Goal: Task Accomplishment & Management: Use online tool/utility

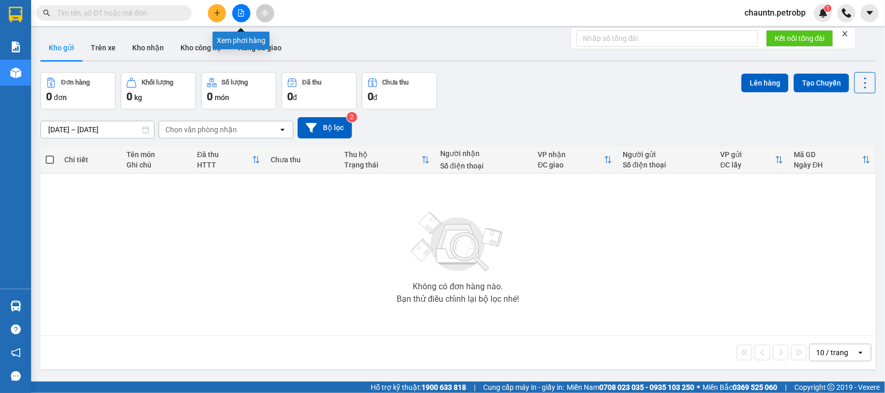
click at [240, 14] on icon "file-add" at bounding box center [240, 12] width 7 height 7
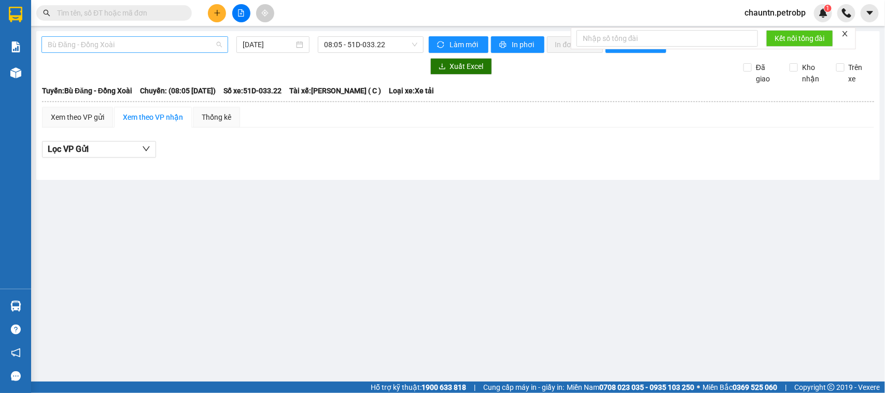
click at [172, 50] on span "Bù Đăng - Đồng Xoài" at bounding box center [135, 45] width 174 height 16
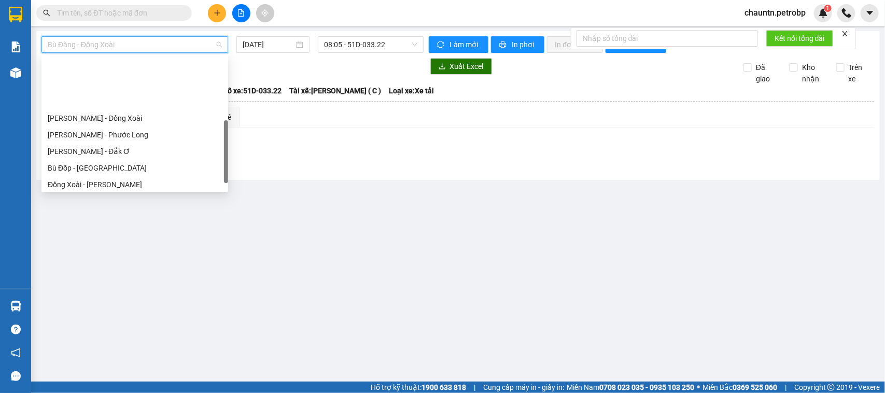
scroll to position [194, 0]
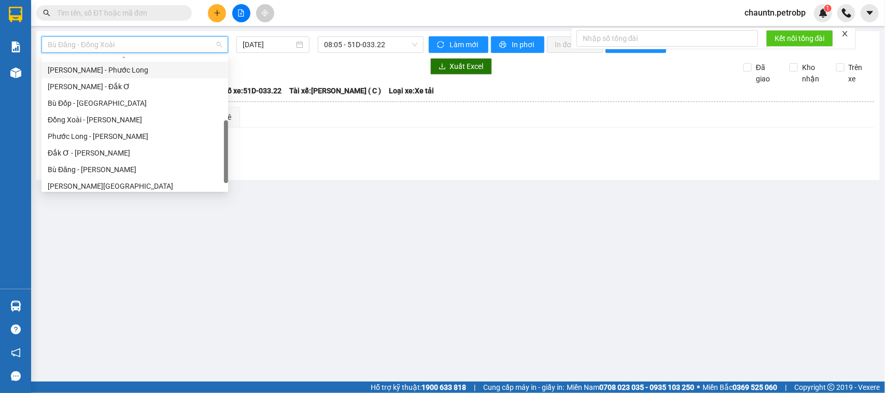
click at [136, 68] on div "Hồ Chí Minh - Phước Long" at bounding box center [135, 69] width 174 height 11
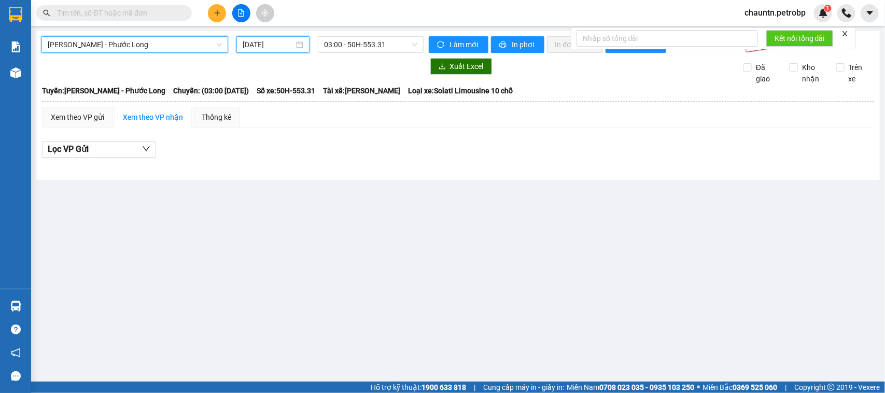
click at [254, 45] on input "14/09/2025" at bounding box center [268, 44] width 51 height 11
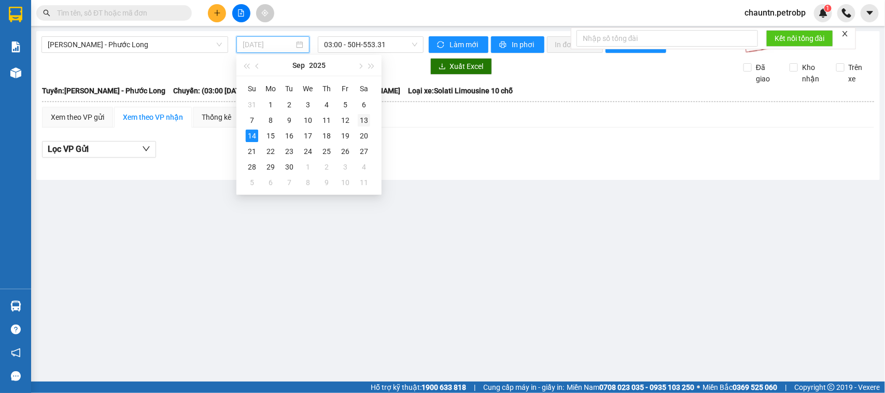
click at [366, 122] on div "13" at bounding box center [364, 120] width 12 height 12
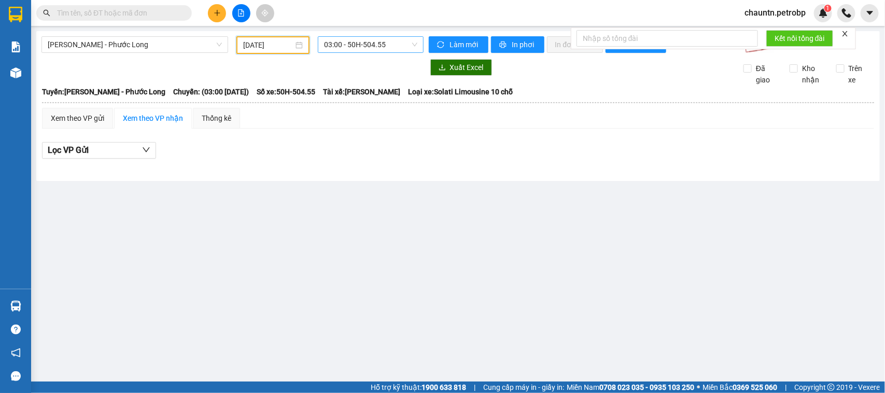
click at [347, 44] on span "03:00 - 50H-504.55" at bounding box center [370, 45] width 93 height 16
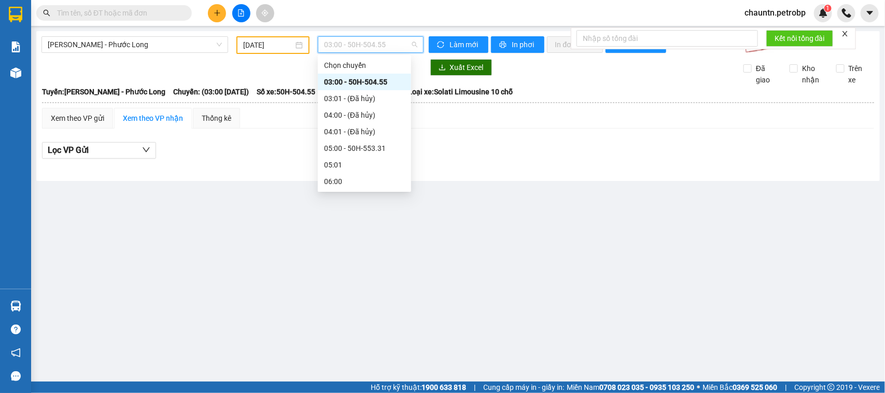
click at [350, 86] on div "03:00 - 50H-504.55" at bounding box center [364, 81] width 81 height 11
click at [363, 45] on span "03:00 - 50H-504.55" at bounding box center [370, 45] width 93 height 16
click at [359, 144] on div "05:00 - 50H-553.31" at bounding box center [364, 148] width 81 height 11
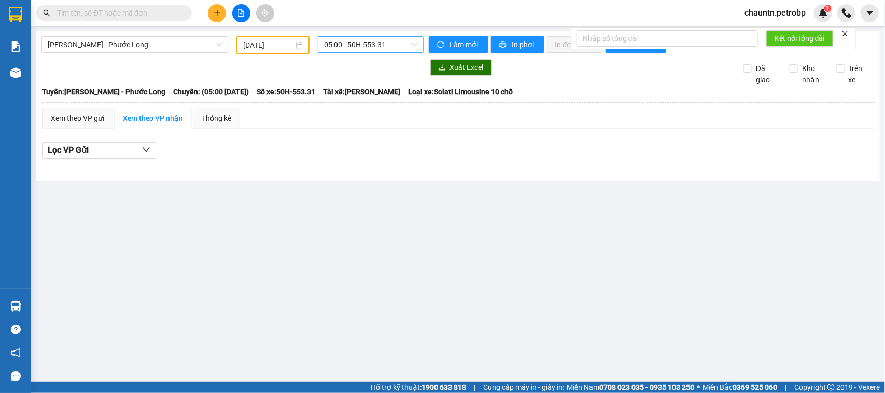
drag, startPoint x: 356, startPoint y: 54, endPoint x: 358, endPoint y: 47, distance: 7.5
click at [356, 52] on div "Hồ Chí Minh - Phước Long 13/09/2025 05:00 - 50H-553.31" at bounding box center [232, 45] width 382 height 18
click at [358, 46] on span "05:00 - 50H-553.31" at bounding box center [370, 45] width 93 height 16
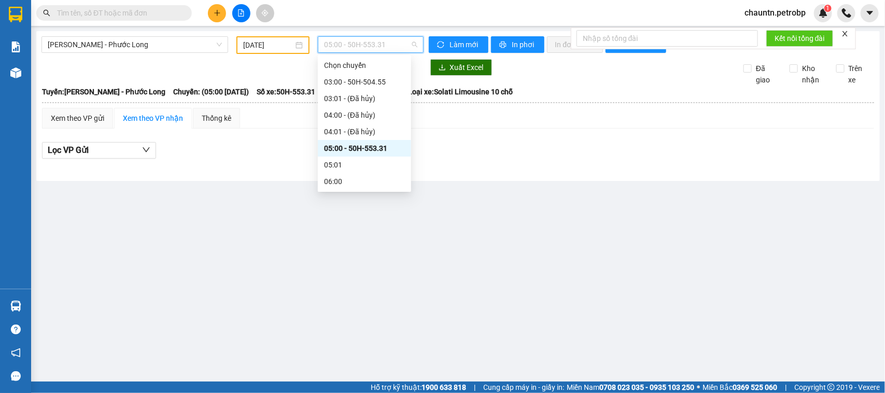
scroll to position [65, 0]
click at [363, 144] on div "07:00 - 50H-507.20" at bounding box center [364, 149] width 81 height 11
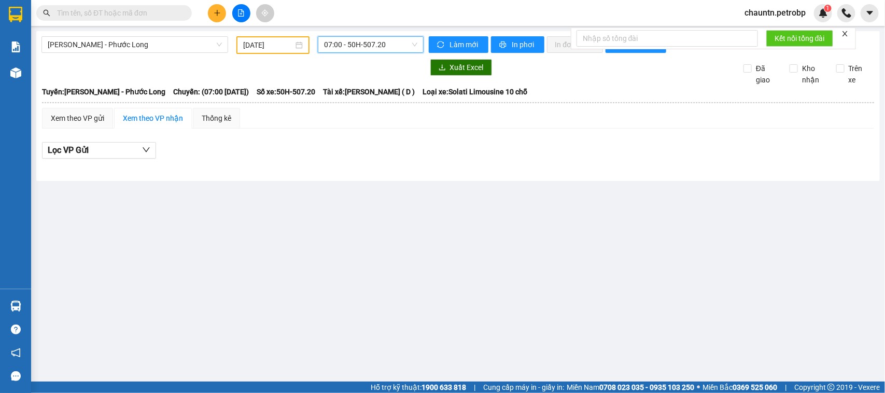
click at [374, 43] on span "07:00 - 50H-507.20" at bounding box center [370, 45] width 93 height 16
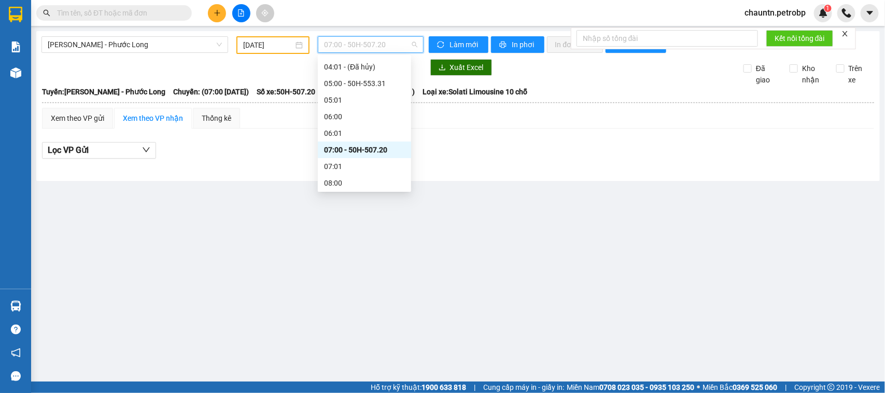
scroll to position [130, 0]
click at [361, 150] on div "09:00 - 50H-497.63" at bounding box center [364, 151] width 81 height 11
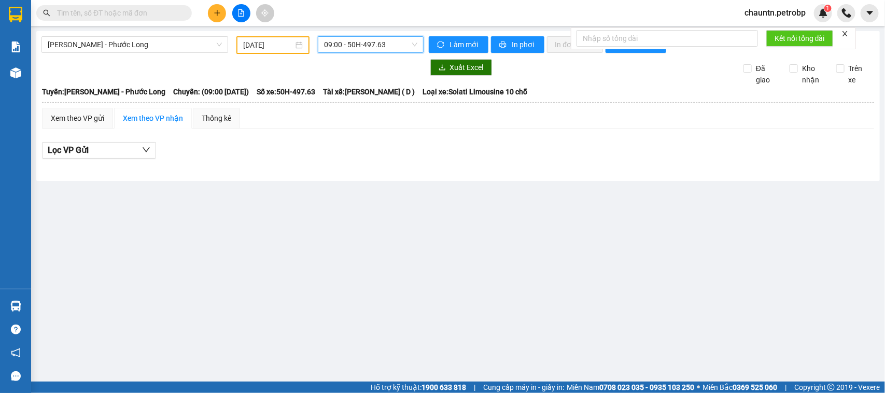
click at [376, 45] on span "09:00 - 50H-497.63" at bounding box center [370, 45] width 93 height 16
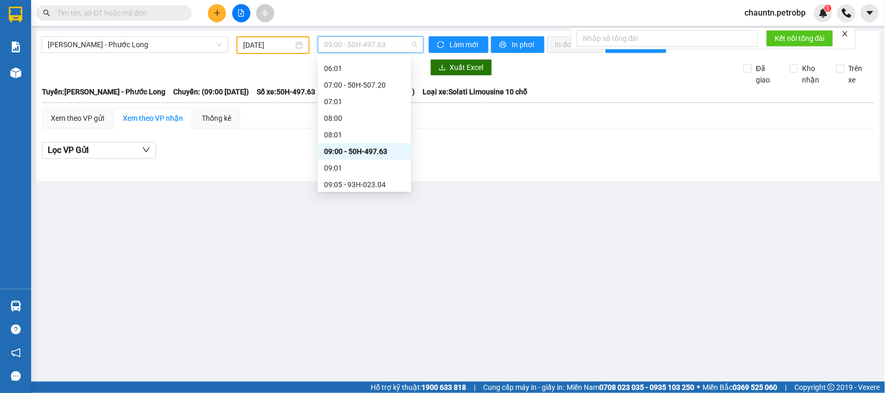
scroll to position [194, 0]
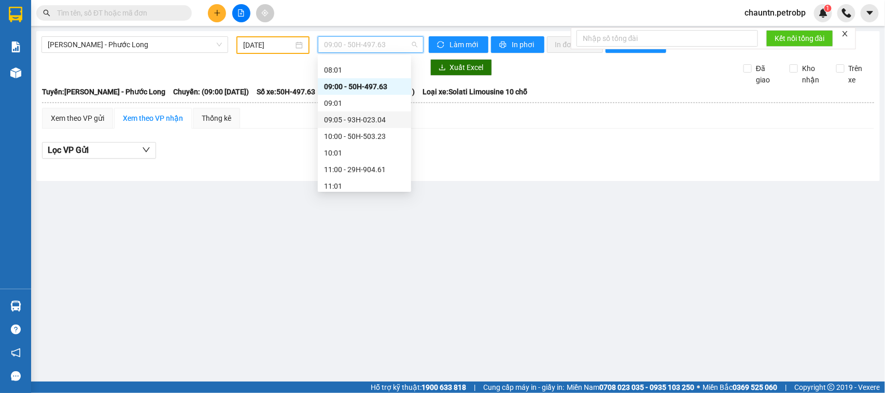
click at [374, 123] on div "09:05 - 93H-023.04" at bounding box center [364, 119] width 81 height 11
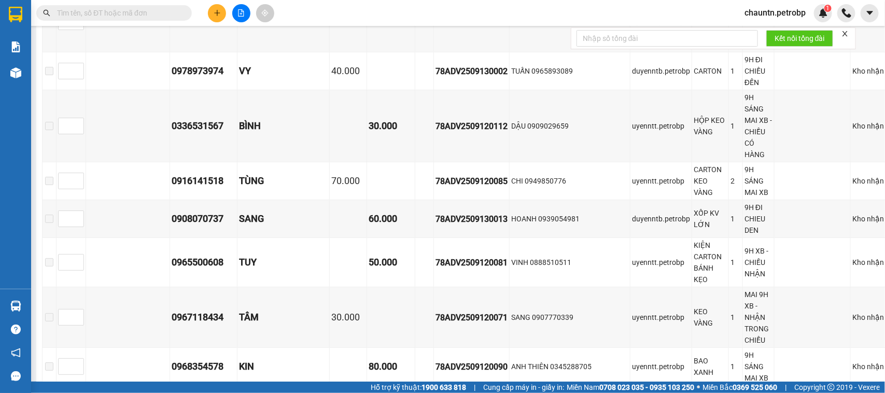
scroll to position [1685, 0]
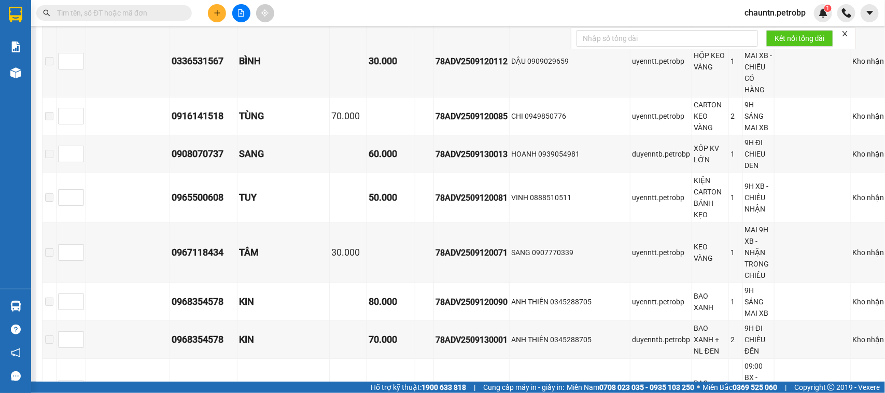
copy div "TDM2509130003"
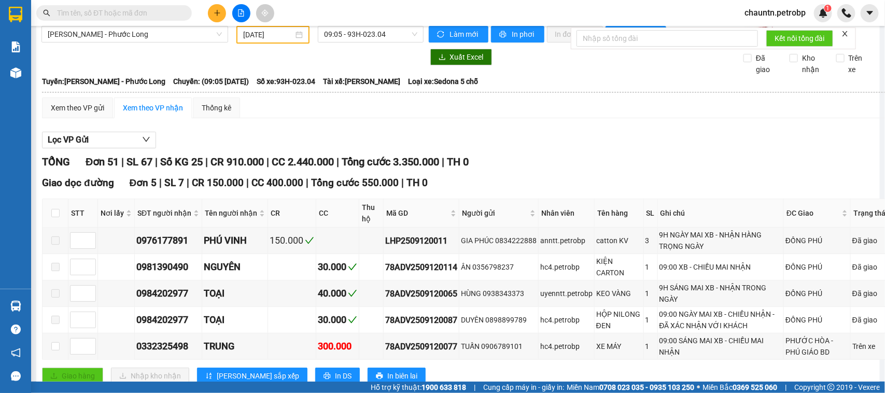
scroll to position [0, 0]
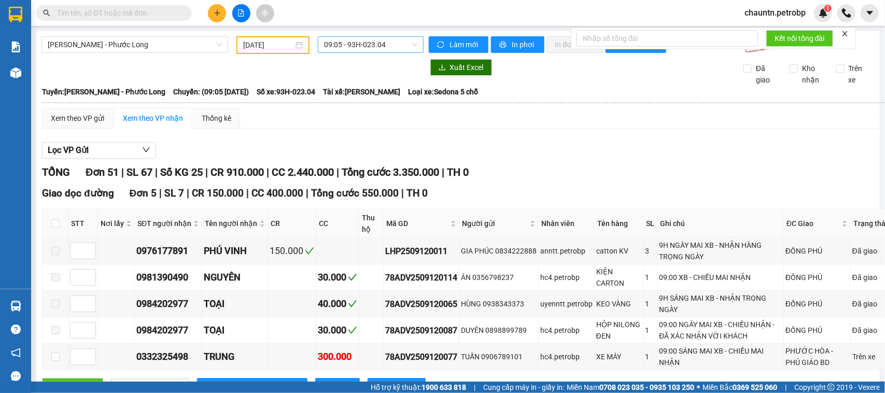
click at [360, 50] on span "09:05 - 93H-023.04" at bounding box center [370, 45] width 93 height 16
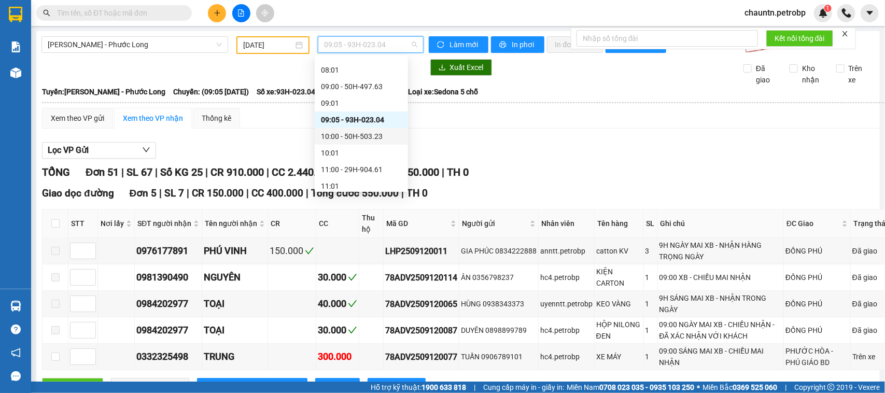
click at [354, 133] on div "10:00 - 50H-503.23" at bounding box center [361, 136] width 81 height 11
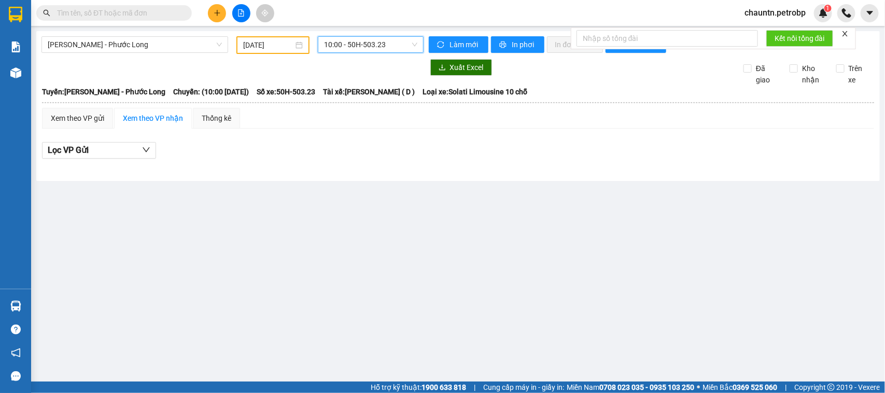
click at [351, 47] on span "10:00 - 50H-503.23" at bounding box center [370, 45] width 93 height 16
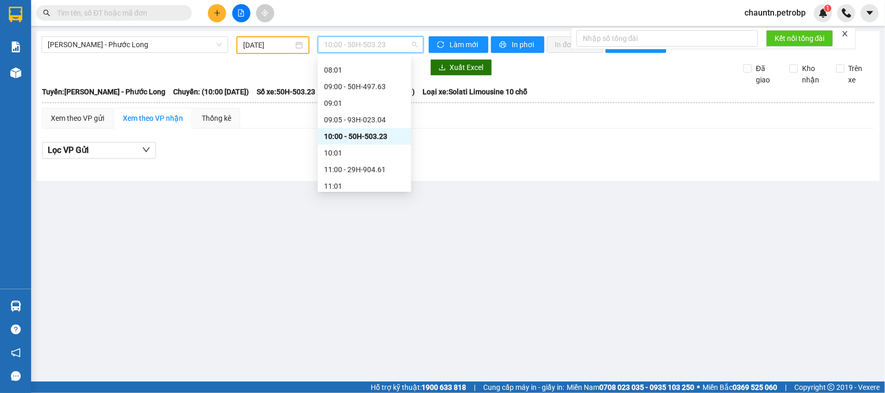
scroll to position [259, 0]
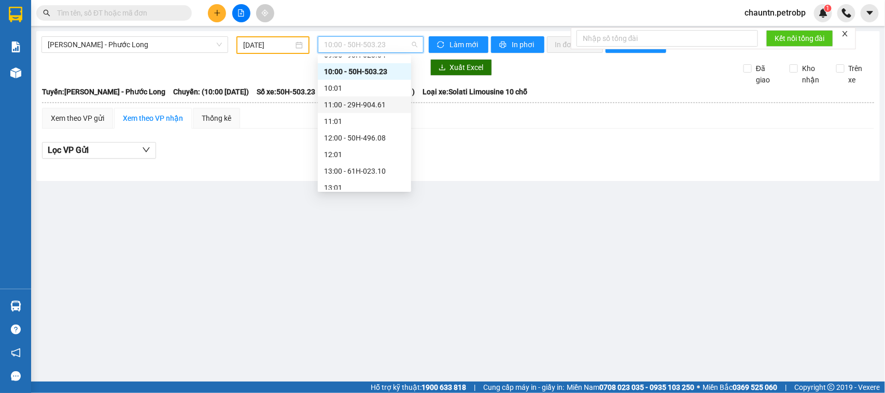
click at [369, 109] on div "11:00 - 29H-904.61" at bounding box center [364, 104] width 81 height 11
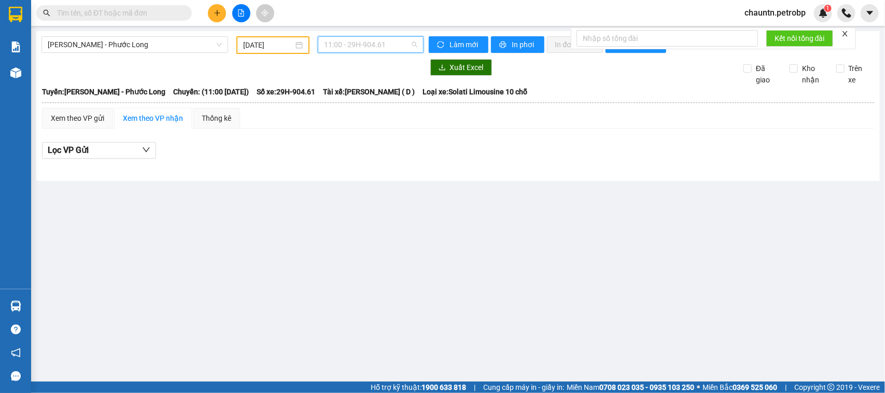
click at [372, 41] on span "11:00 - 29H-904.61" at bounding box center [370, 45] width 93 height 16
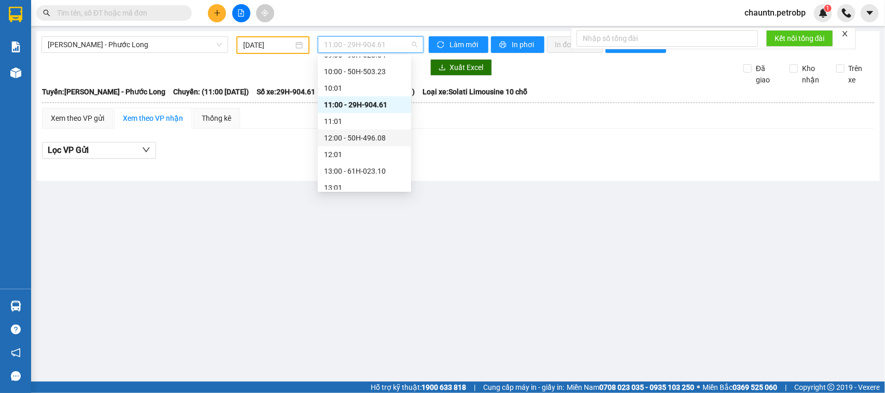
click at [382, 135] on div "12:00 - 50H-496.08" at bounding box center [364, 137] width 81 height 11
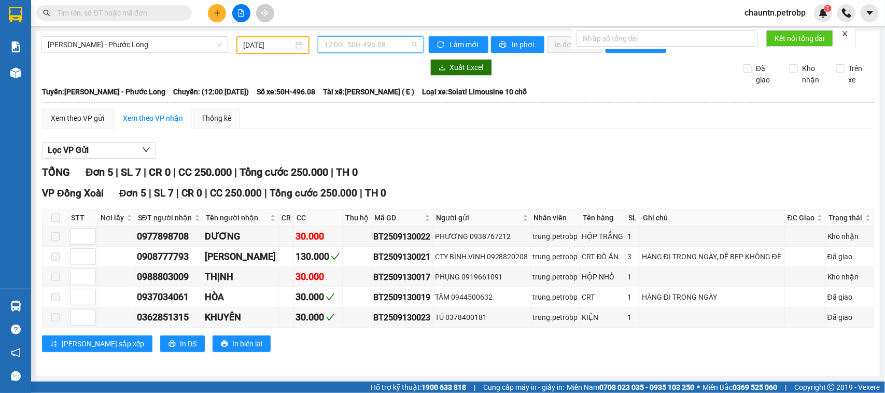
click at [384, 43] on span "12:00 - 50H-496.08" at bounding box center [370, 45] width 93 height 16
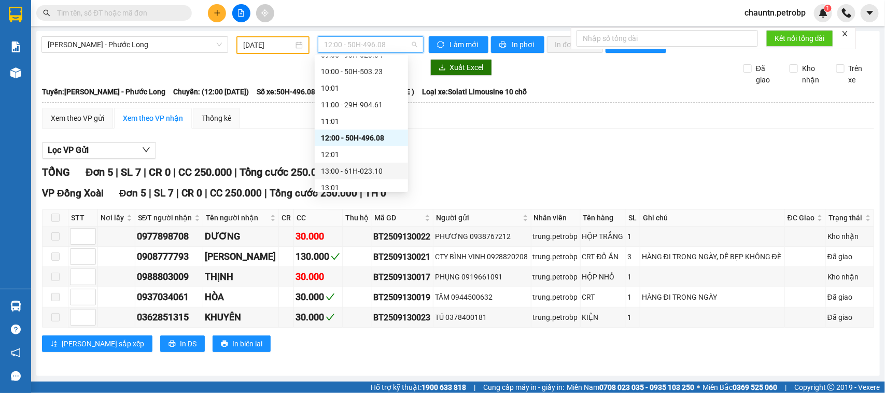
click at [373, 166] on div "13:00 - 61H-023.10" at bounding box center [361, 170] width 81 height 11
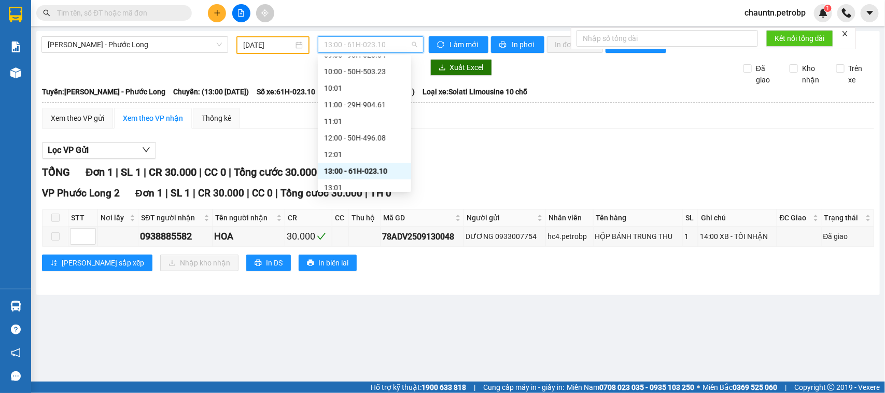
click at [380, 50] on span "13:00 - 61H-023.10" at bounding box center [370, 45] width 93 height 16
click at [368, 139] on div "14:00 - 50H-504.21" at bounding box center [364, 139] width 81 height 11
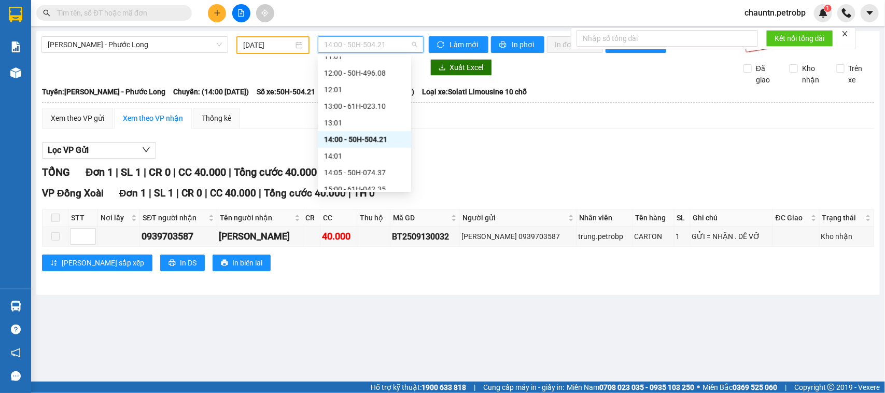
click at [396, 45] on span "14:00 - 50H-504.21" at bounding box center [370, 45] width 93 height 16
click at [378, 165] on div "14:05 - 50H-074.37" at bounding box center [364, 172] width 93 height 17
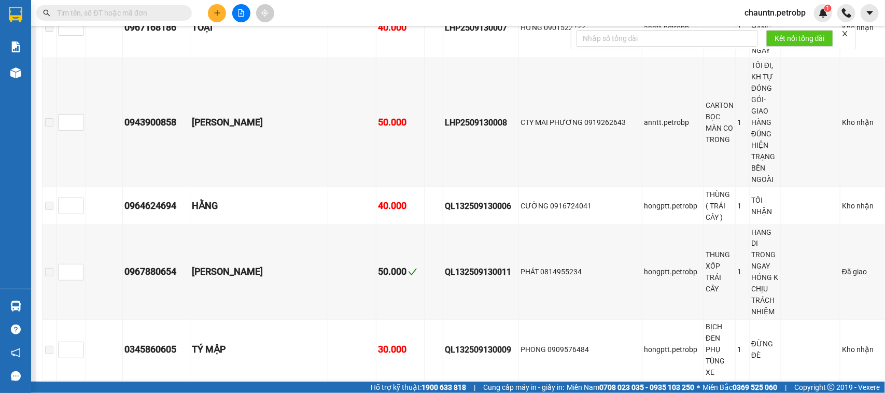
scroll to position [713, 0]
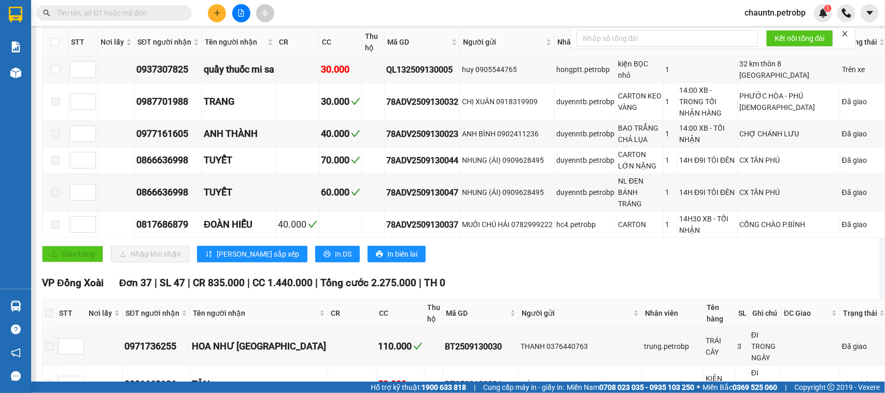
scroll to position [0, 0]
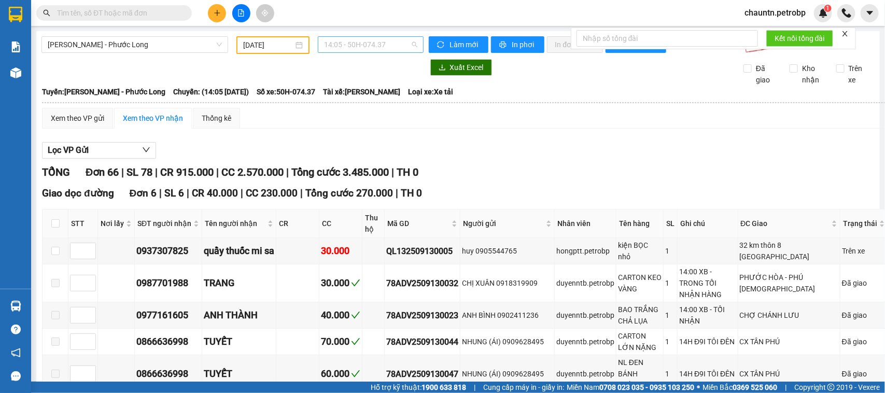
click at [398, 43] on span "14:05 - 50H-074.37" at bounding box center [370, 45] width 93 height 16
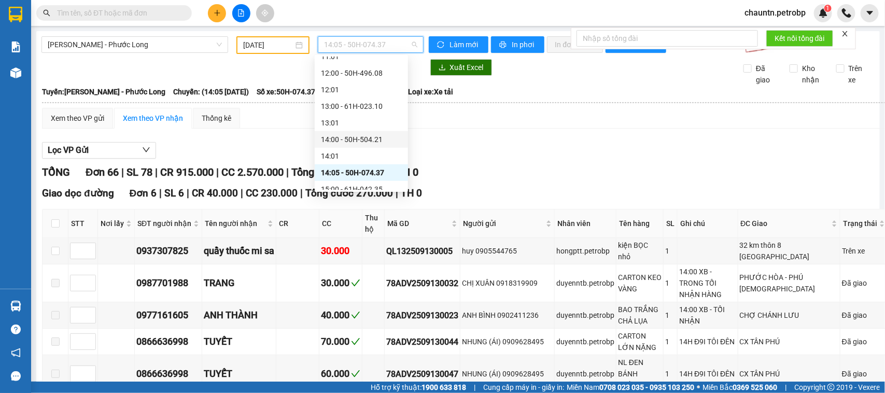
scroll to position [389, 0]
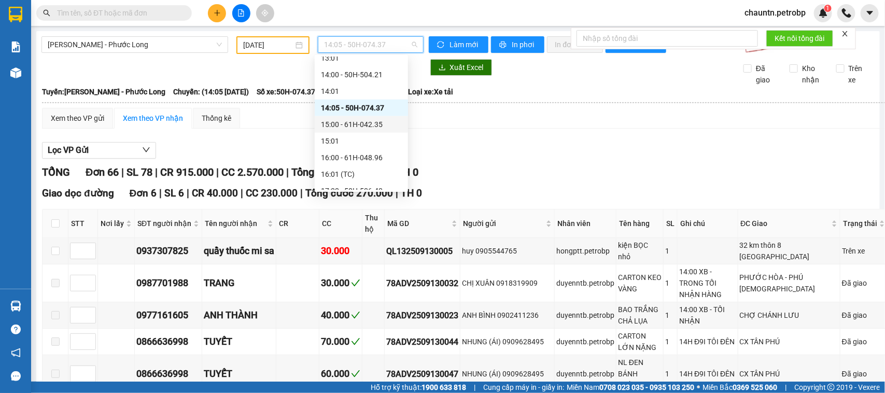
click at [378, 124] on div "15:00 - 61H-042.35" at bounding box center [361, 124] width 81 height 11
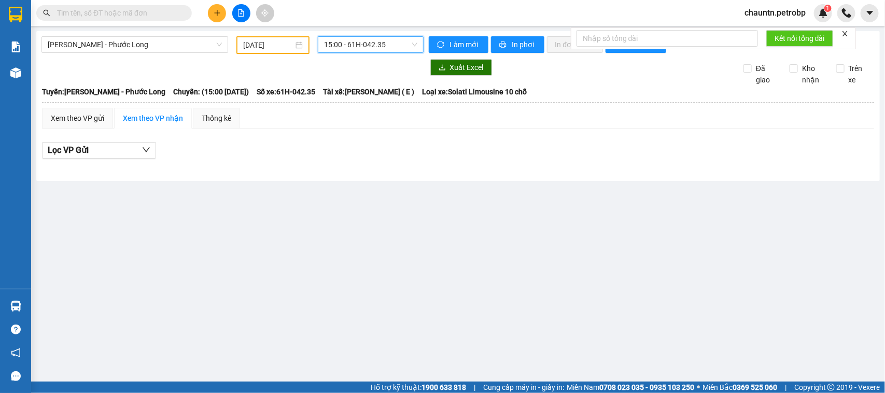
click at [381, 48] on span "15:00 - 61H-042.35" at bounding box center [370, 45] width 93 height 16
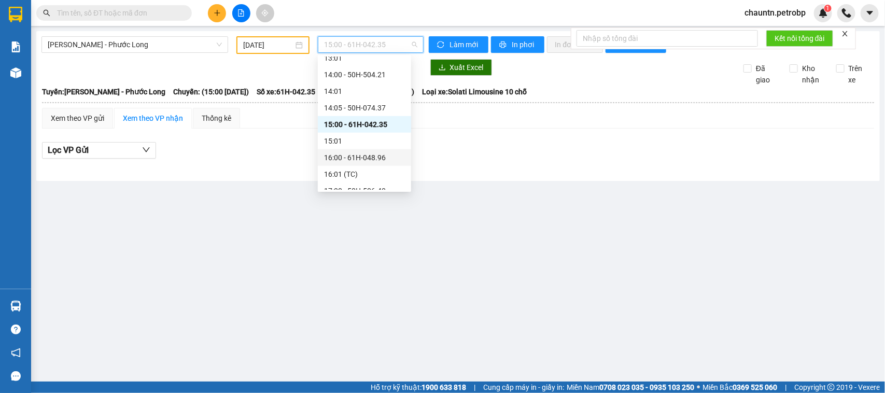
click at [375, 149] on div "16:00 - 61H-048.96" at bounding box center [364, 157] width 93 height 17
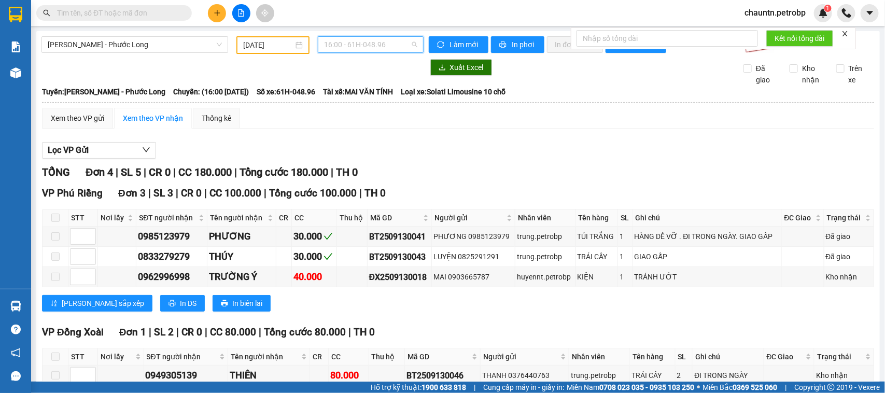
click at [386, 43] on span "16:00 - 61H-048.96" at bounding box center [370, 45] width 93 height 16
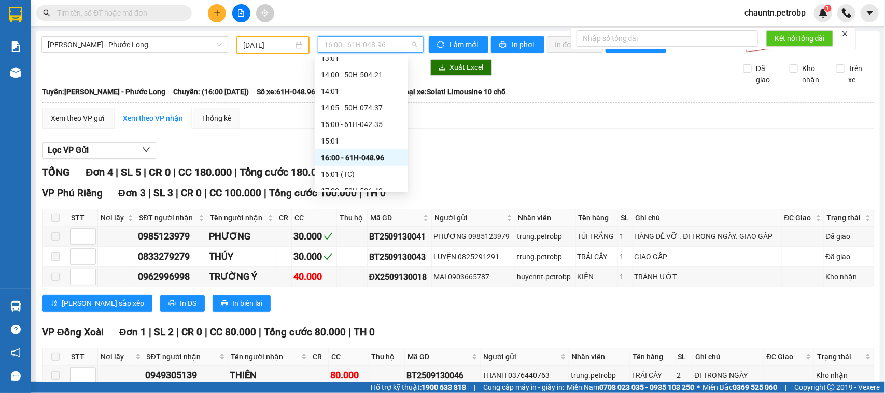
scroll to position [454, 0]
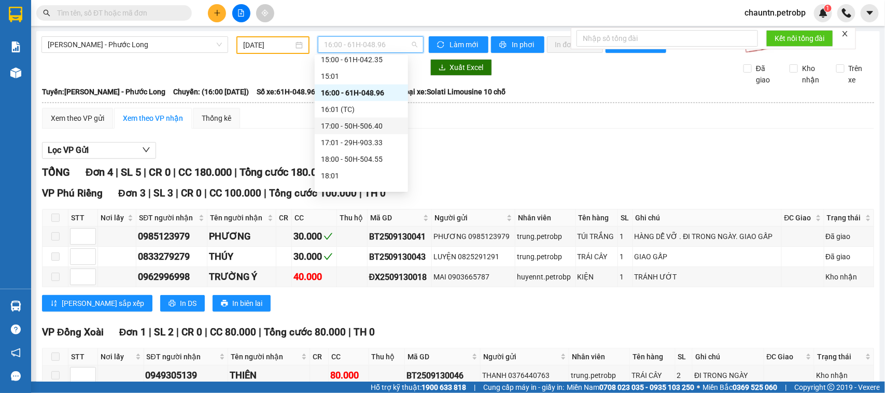
click at [364, 130] on div "17:00 - 50H-506.40" at bounding box center [361, 125] width 81 height 11
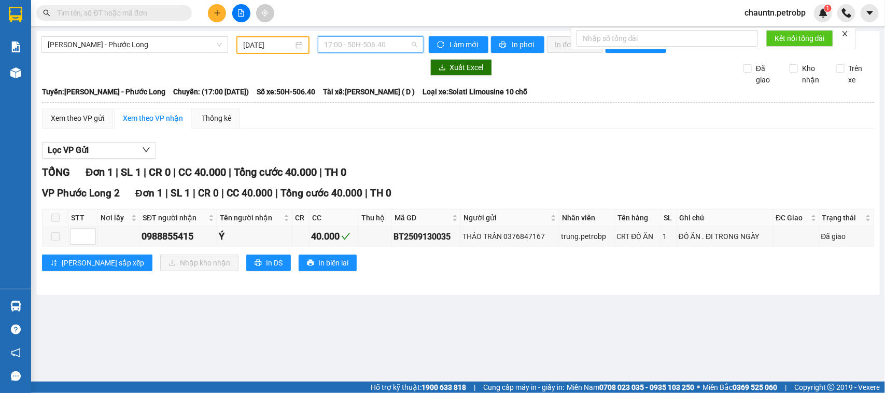
click at [384, 47] on span "17:00 - 50H-506.40" at bounding box center [370, 45] width 93 height 16
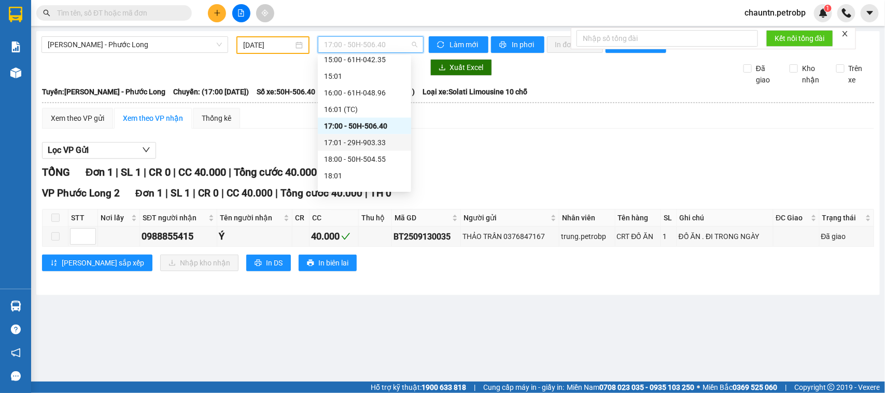
click at [380, 140] on div "17:01 - 29H-903.33" at bounding box center [364, 142] width 81 height 11
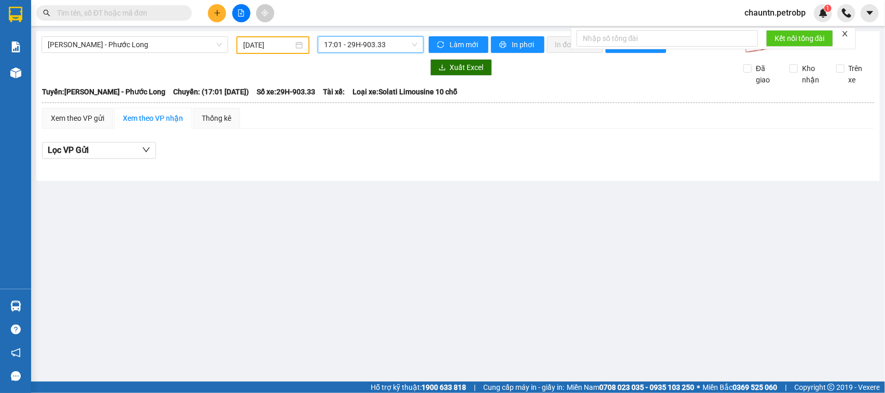
click at [393, 45] on span "17:01 - 29H-903.33" at bounding box center [370, 45] width 93 height 16
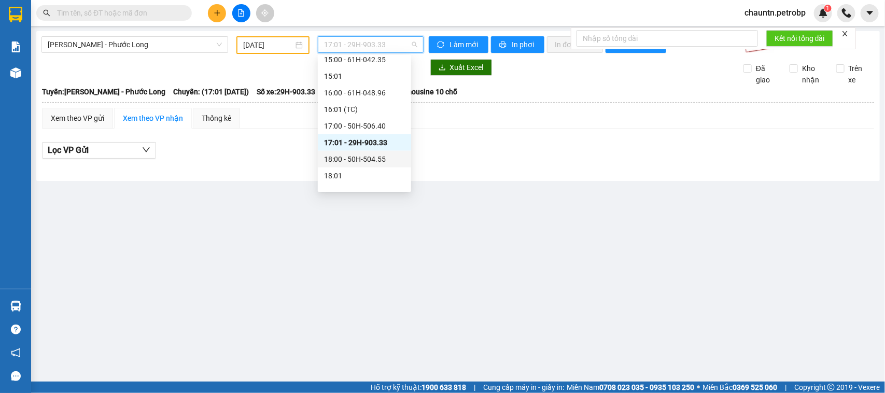
click at [382, 155] on div "18:00 - 50H-504.55" at bounding box center [364, 158] width 81 height 11
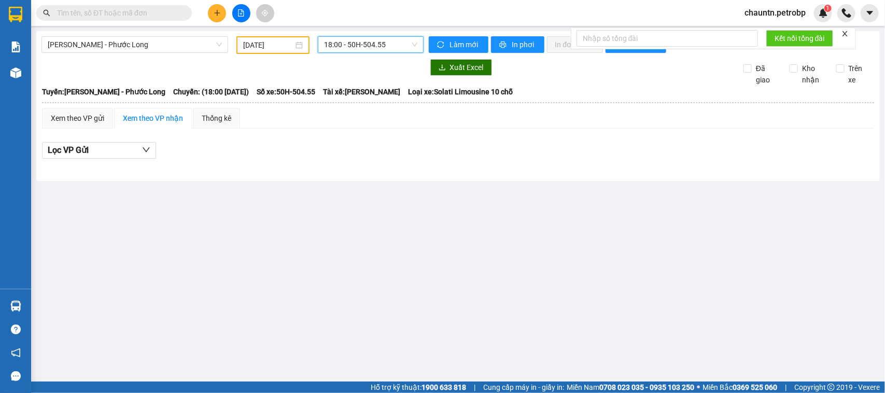
click at [376, 45] on span "18:00 - 50H-504.55" at bounding box center [370, 45] width 93 height 16
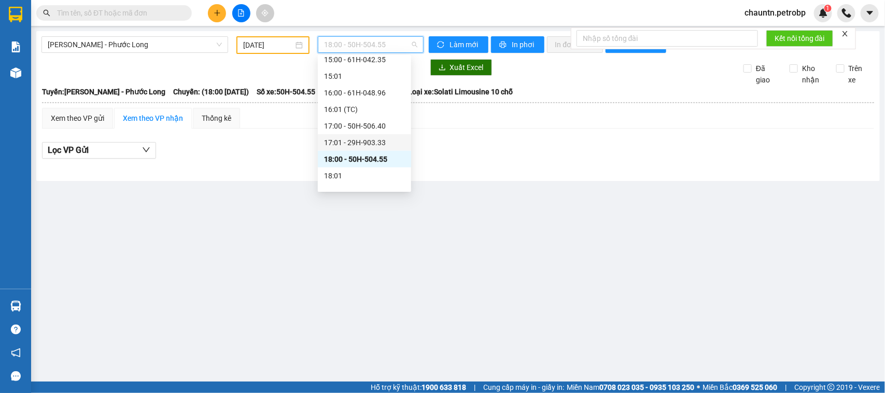
scroll to position [518, 0]
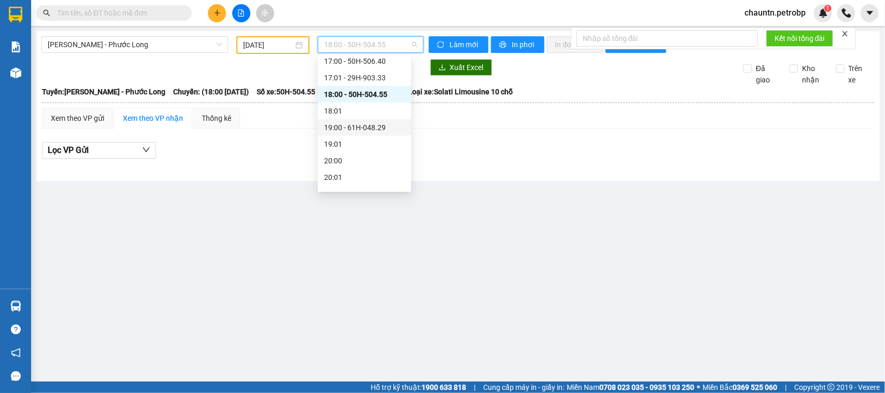
click at [374, 134] on div "19:00 - 61H-048.29" at bounding box center [364, 127] width 93 height 17
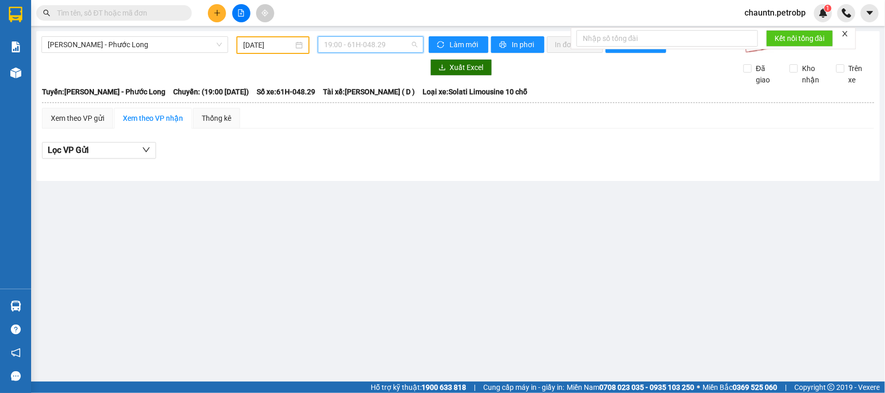
click at [378, 48] on span "19:00 - 61H-048.29" at bounding box center [370, 45] width 93 height 16
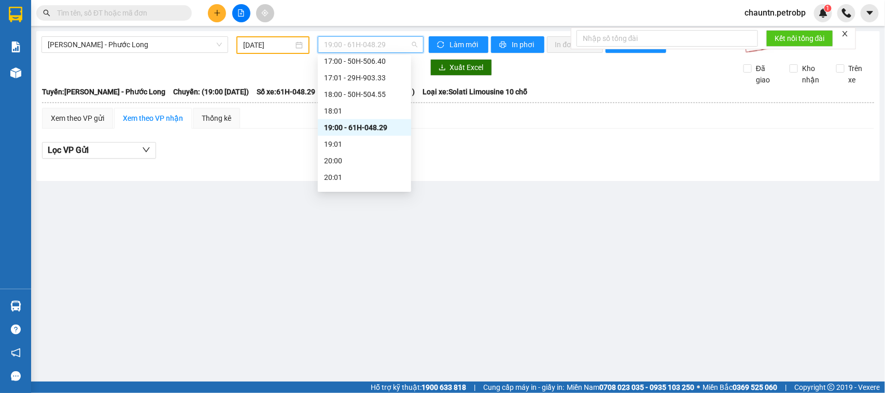
scroll to position [583, 0]
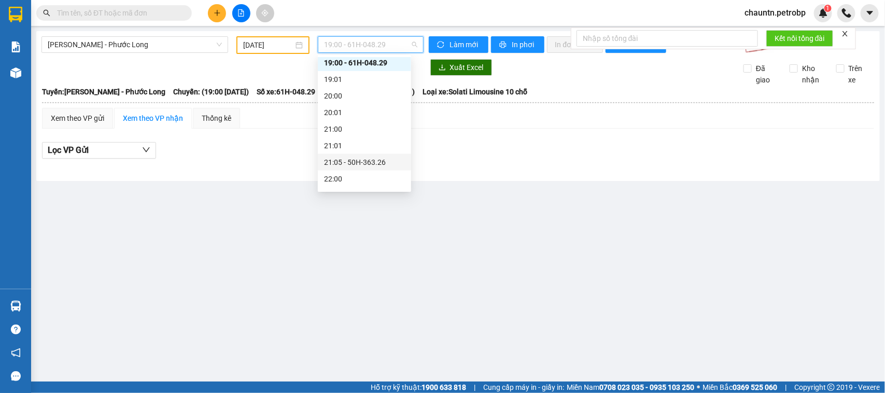
click at [378, 157] on div "21:05 - 50H-363.26" at bounding box center [364, 162] width 81 height 11
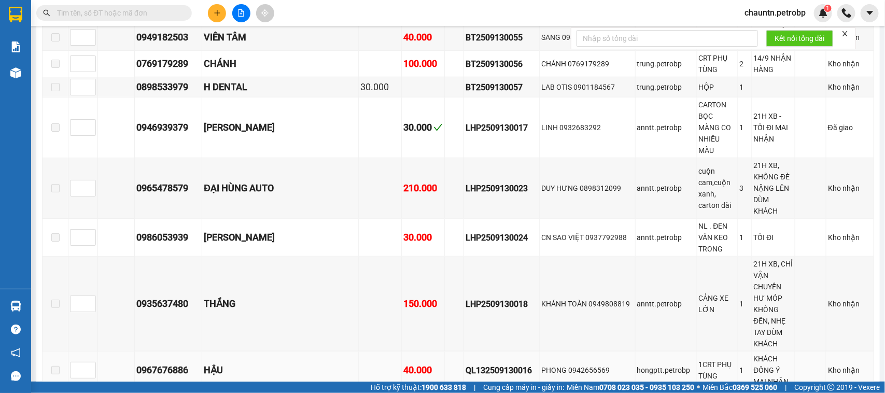
scroll to position [518, 0]
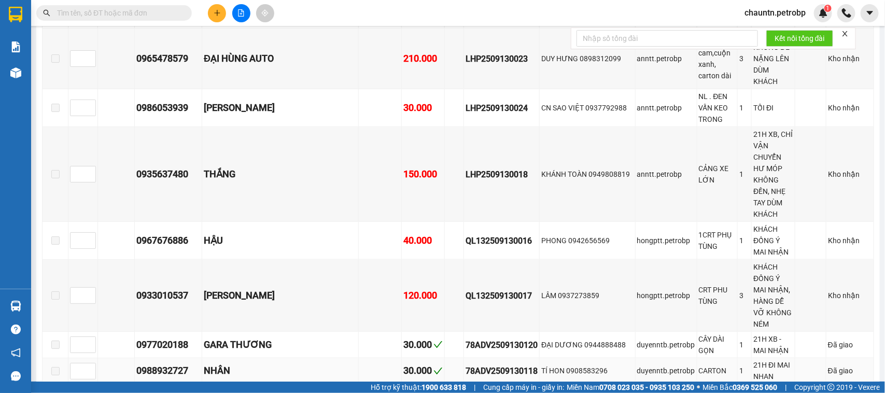
click at [658, 366] on div "duyenntb.petrobp" at bounding box center [666, 371] width 58 height 11
click at [660, 366] on div "duyenntb.petrobp" at bounding box center [666, 371] width 58 height 11
click at [481, 222] on td "QL132509130016" at bounding box center [502, 241] width 76 height 38
copy div "QL132509130016"
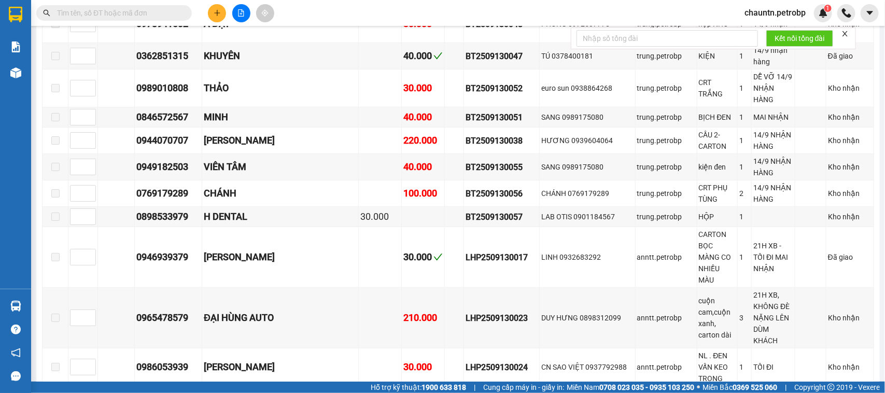
scroll to position [0, 0]
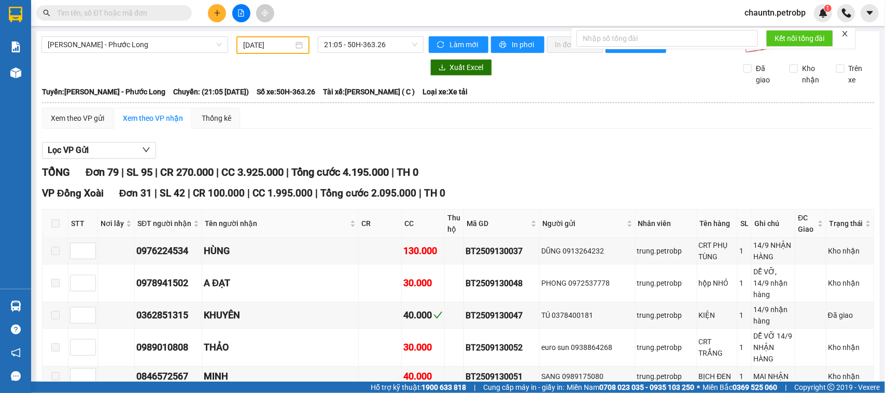
click at [282, 43] on input "[DATE]" at bounding box center [268, 44] width 50 height 11
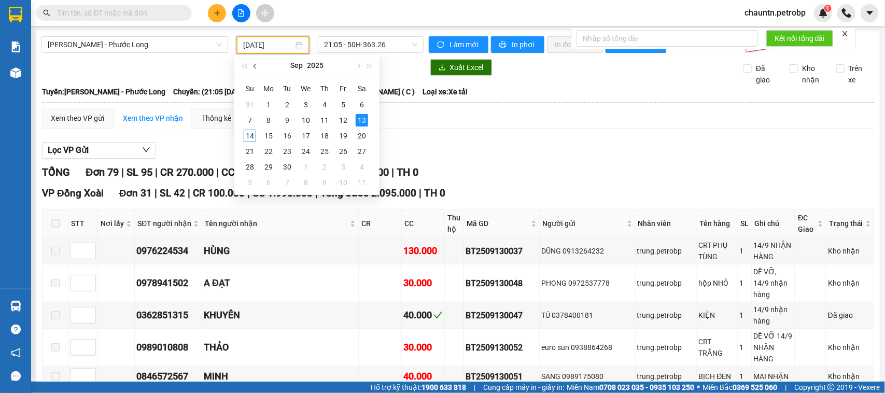
click at [253, 66] on button "button" at bounding box center [255, 65] width 11 height 21
click at [257, 65] on span "button" at bounding box center [256, 66] width 5 height 5
click at [331, 123] on td "10" at bounding box center [324, 121] width 19 height 16
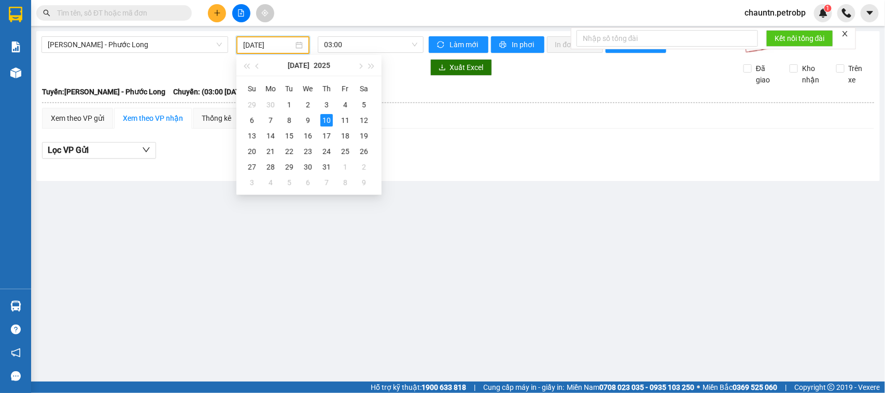
click at [293, 47] on input "10/07/2025" at bounding box center [268, 44] width 50 height 11
click at [362, 65] on span "button" at bounding box center [359, 66] width 5 height 5
click at [331, 139] on div "14" at bounding box center [326, 136] width 12 height 12
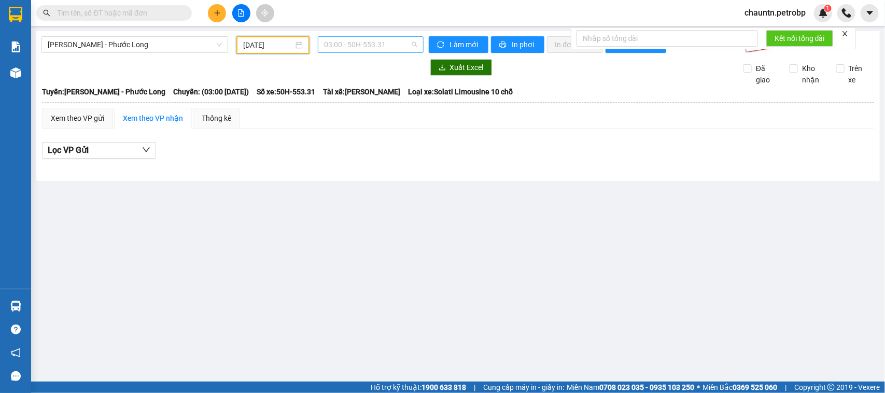
scroll to position [17, 0]
click at [358, 42] on span "03:00 - 50H-553.31" at bounding box center [370, 45] width 93 height 16
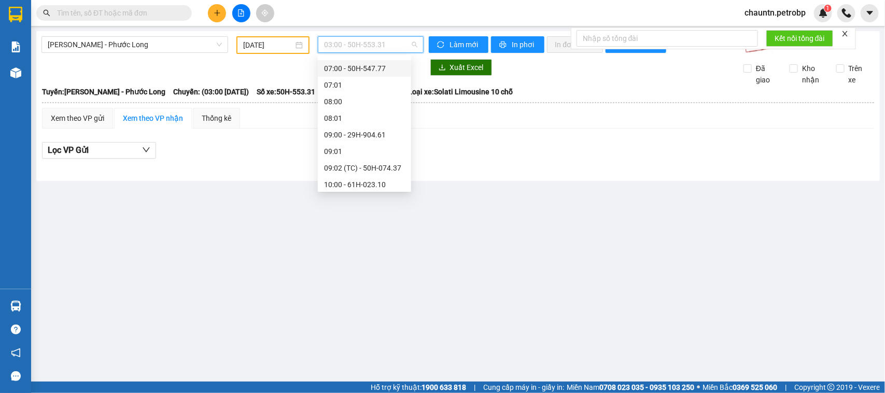
scroll to position [211, 0]
click at [366, 103] on div "09:02 (TC) - 50H-074.37" at bounding box center [364, 102] width 81 height 11
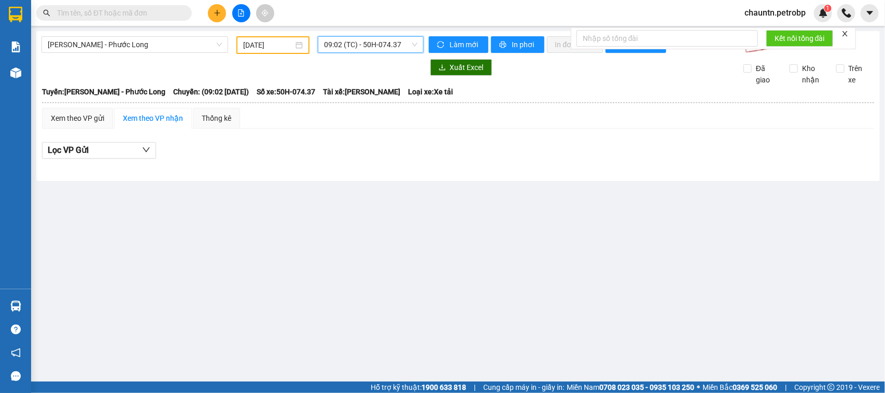
click at [369, 45] on span "09:02 (TC) - 50H-074.37" at bounding box center [370, 45] width 93 height 16
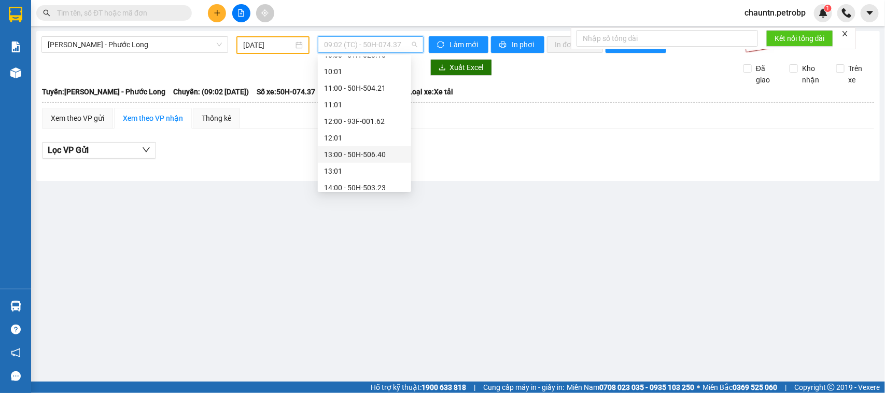
scroll to position [405, 0]
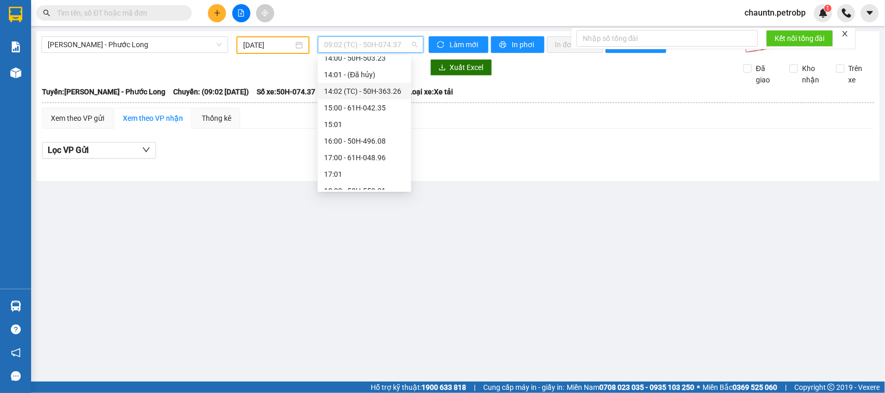
click at [375, 91] on div "14:02 (TC) - 50H-363.26" at bounding box center [364, 91] width 81 height 11
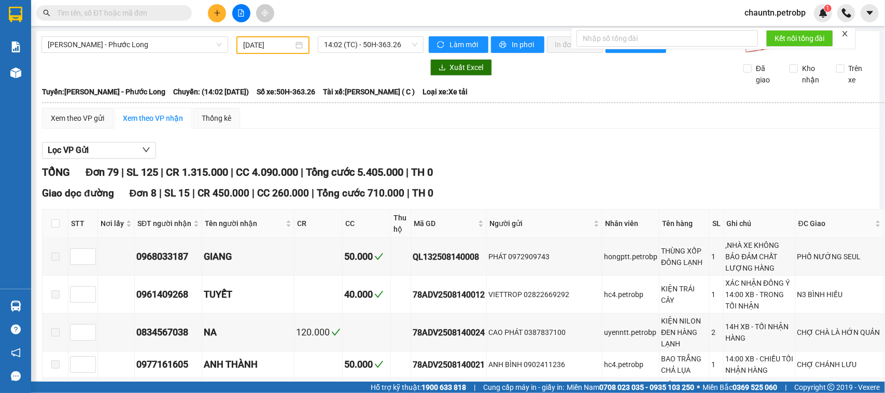
click at [269, 38] on div "14/08/2025" at bounding box center [272, 45] width 73 height 18
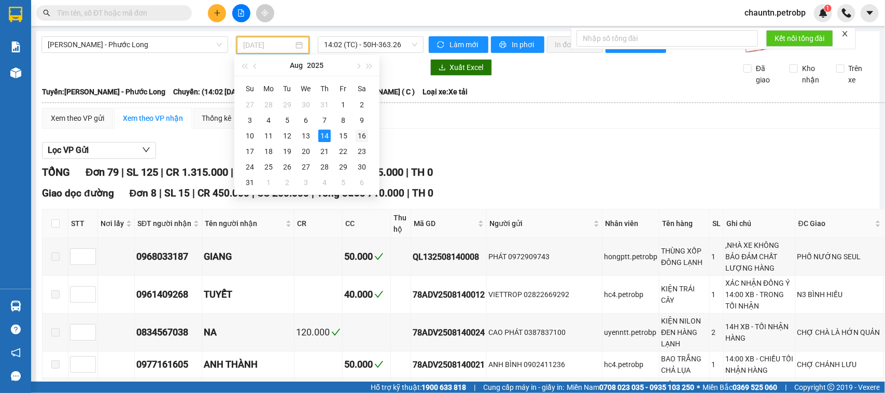
click at [361, 139] on div "16" at bounding box center [362, 136] width 12 height 12
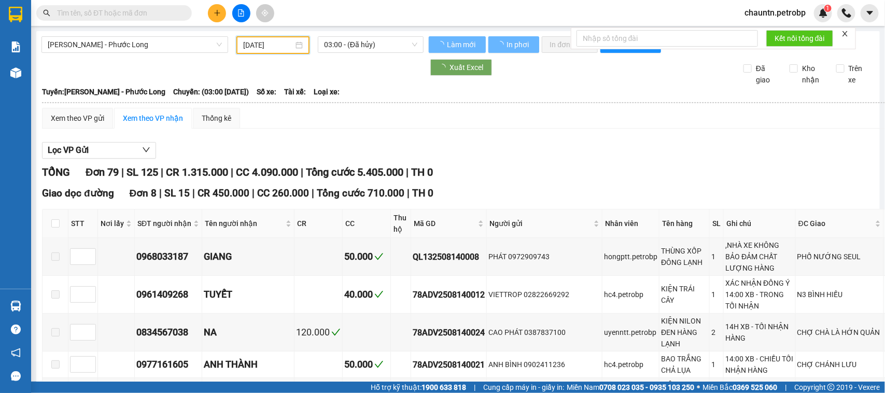
click at [282, 40] on input "16/08/2025" at bounding box center [268, 44] width 50 height 11
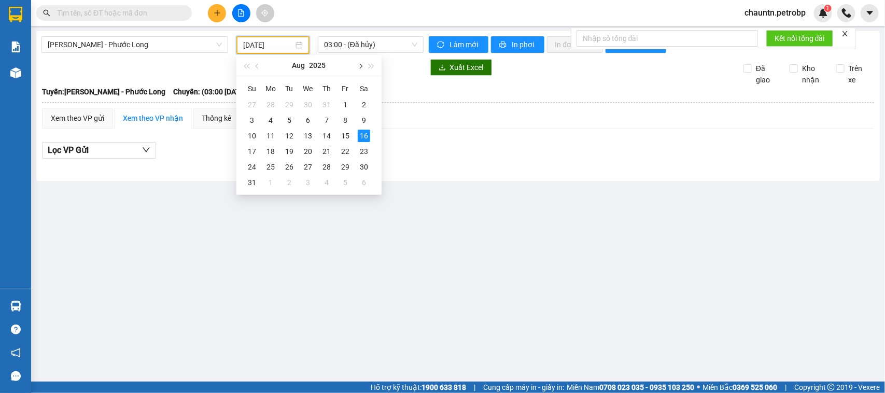
click at [360, 65] on span "button" at bounding box center [359, 66] width 5 height 5
click at [361, 65] on span "button" at bounding box center [359, 66] width 5 height 5
click at [257, 64] on span "button" at bounding box center [258, 66] width 5 height 5
click at [254, 133] on div "14" at bounding box center [252, 136] width 12 height 12
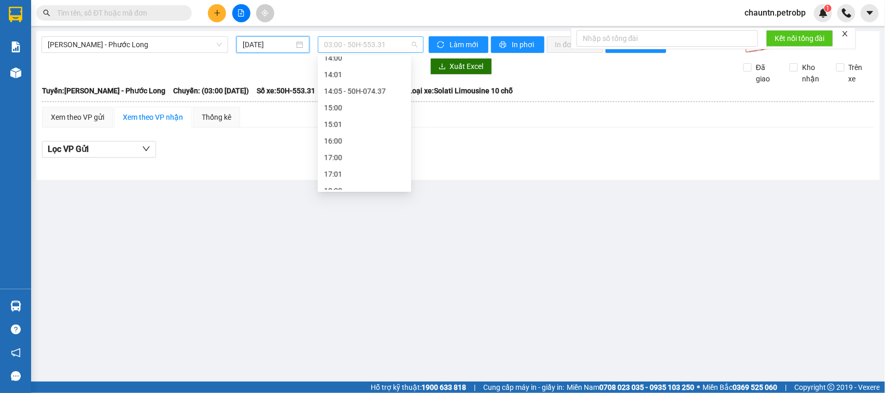
click at [388, 39] on span "03:00 - 50H-553.31" at bounding box center [370, 45] width 93 height 16
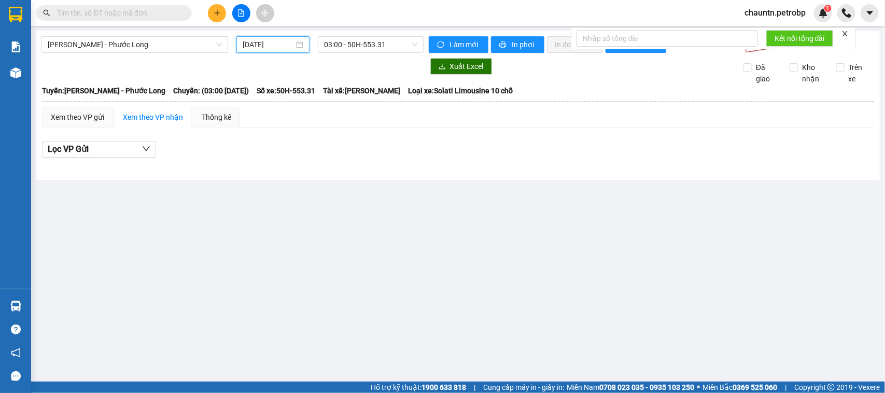
click at [271, 48] on input "[DATE]" at bounding box center [268, 44] width 51 height 11
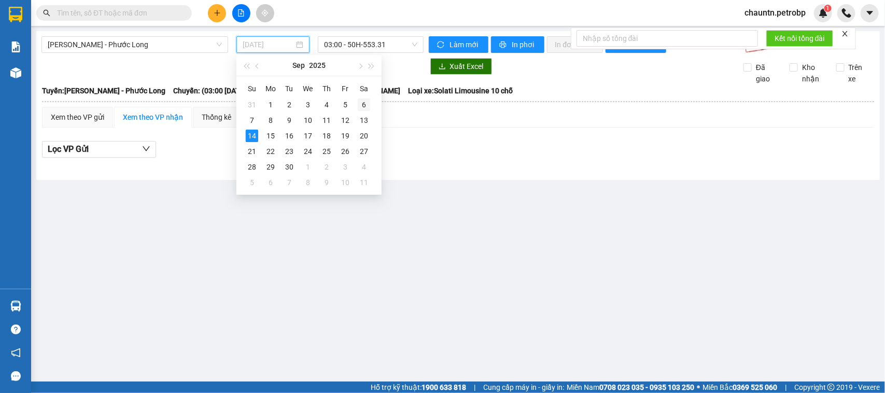
click at [364, 104] on div "6" at bounding box center [364, 105] width 12 height 12
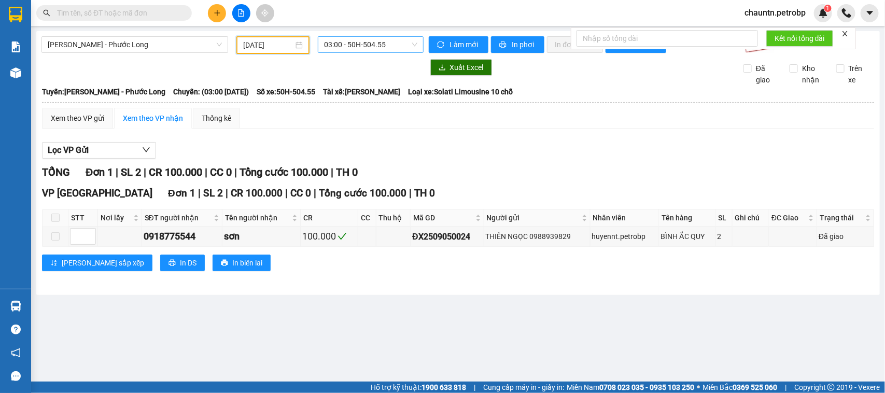
click at [370, 46] on span "03:00 - 50H-504.55" at bounding box center [370, 45] width 93 height 16
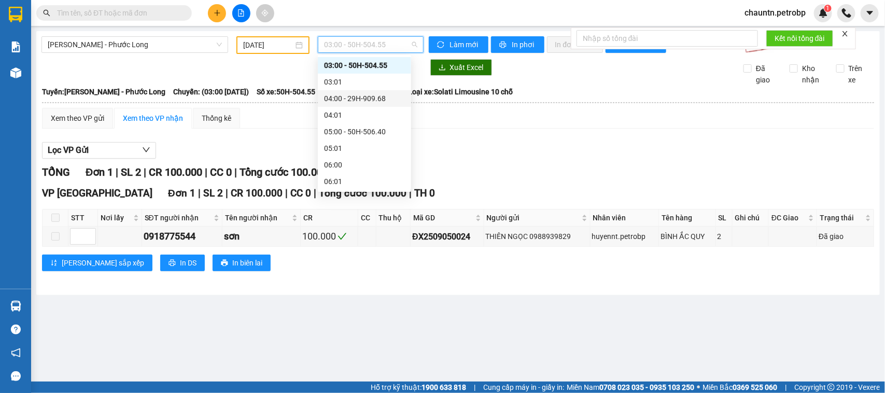
click at [364, 99] on div "04:00 - 29H-909.68" at bounding box center [364, 98] width 81 height 11
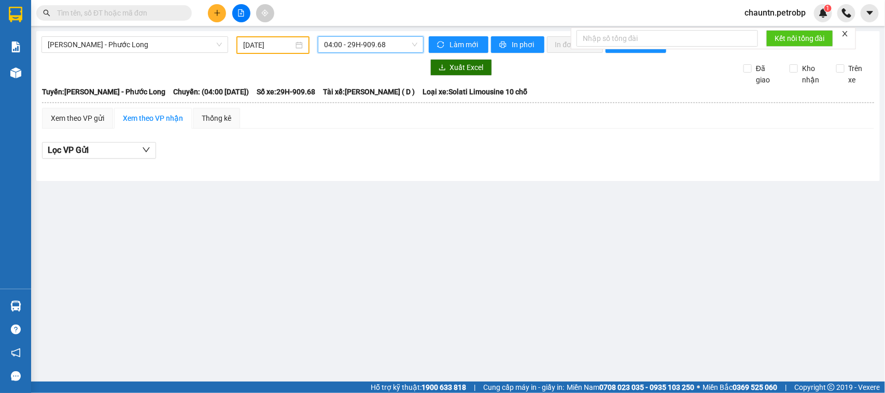
click at [388, 39] on span "04:00 - 29H-909.68" at bounding box center [370, 45] width 93 height 16
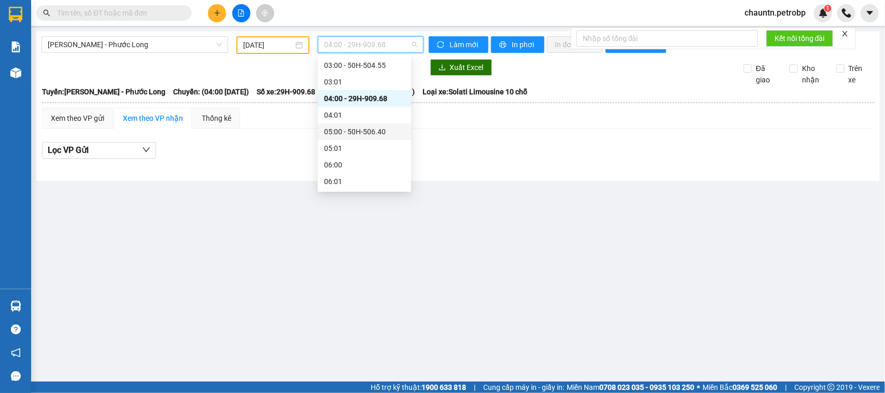
click at [382, 132] on div "05:00 - 50H-506.40" at bounding box center [364, 131] width 81 height 11
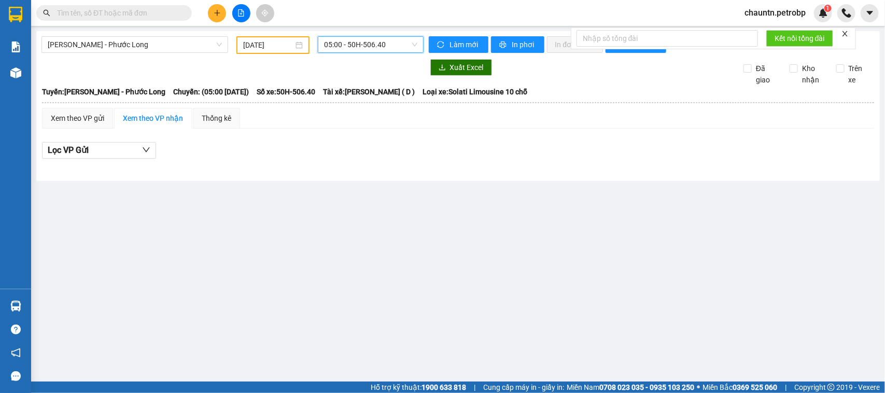
click at [250, 26] on main "Hồ Chí Minh - Phước Long 06/09/2025 05:00 05:00 - 50H-506.40 Làm mới In phơi I…" at bounding box center [442, 191] width 885 height 382
click at [263, 44] on input "06/09/2025" at bounding box center [268, 44] width 50 height 11
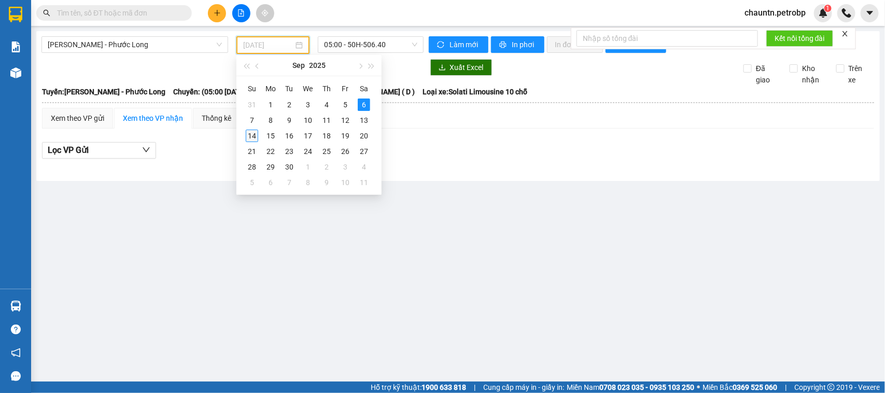
click at [257, 133] on div "14" at bounding box center [252, 136] width 12 height 12
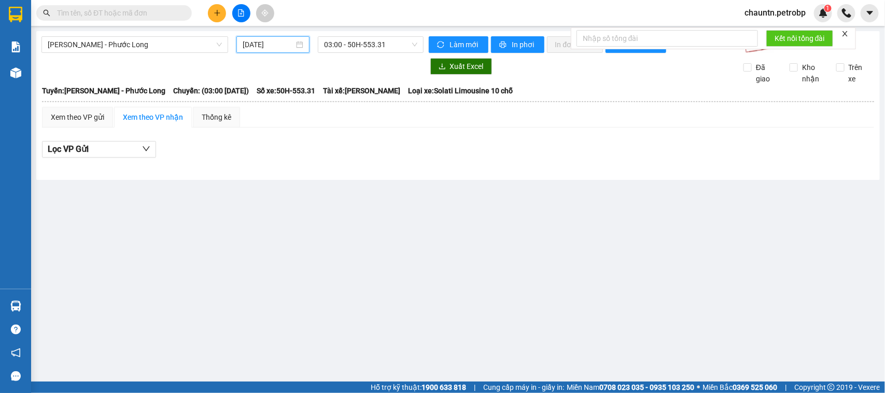
click at [282, 47] on input "[DATE]" at bounding box center [268, 44] width 51 height 11
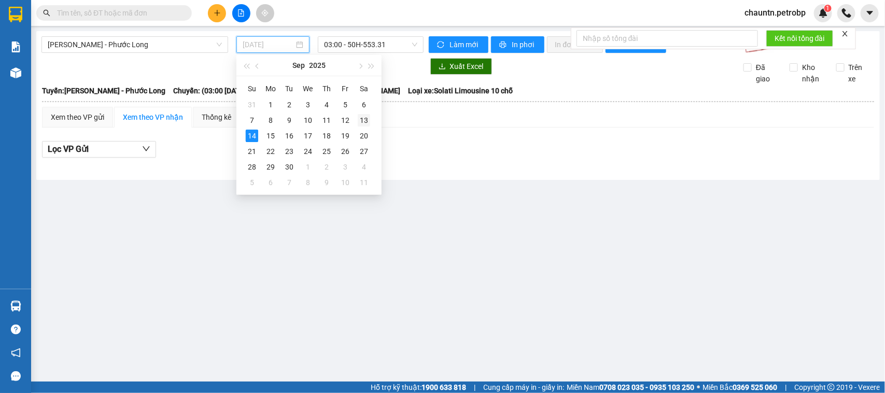
click at [362, 123] on div "13" at bounding box center [364, 120] width 12 height 12
type input "[DATE]"
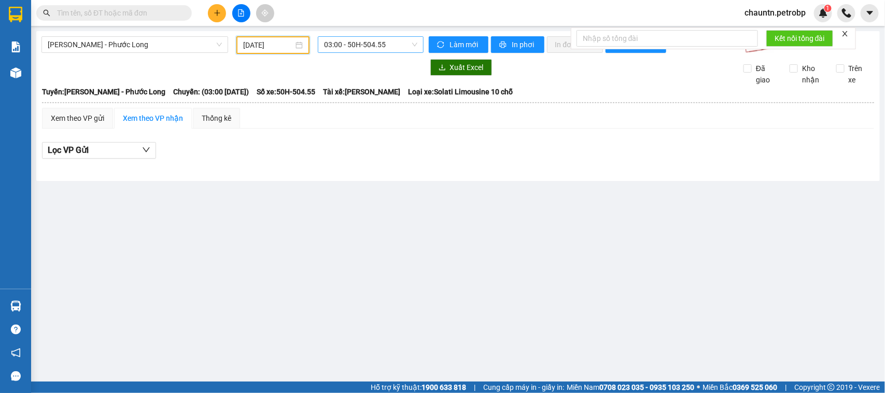
click at [383, 46] on span "03:00 - 50H-504.55" at bounding box center [370, 45] width 93 height 16
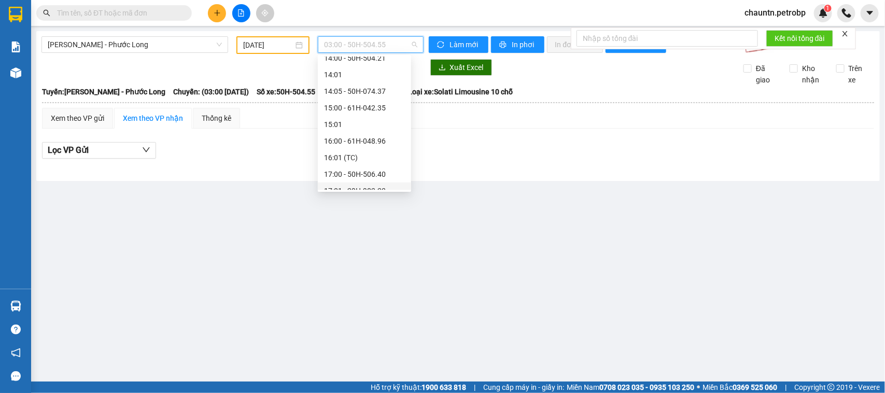
scroll to position [597, 0]
click at [376, 148] on div "21:05 - 50H-363.26" at bounding box center [364, 148] width 81 height 11
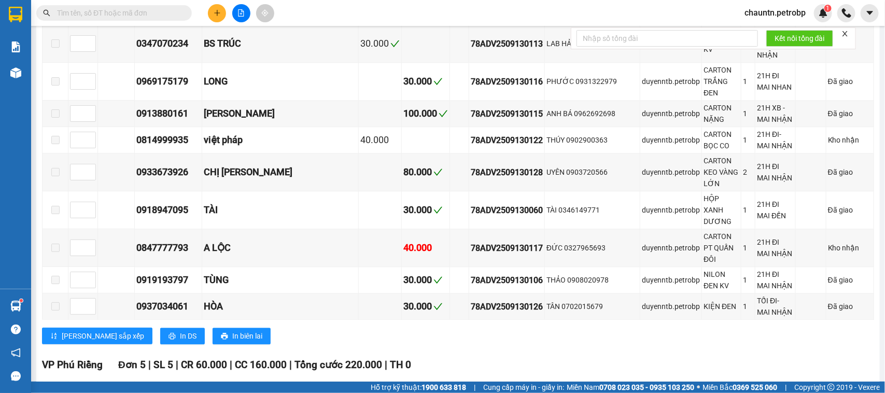
scroll to position [1167, 0]
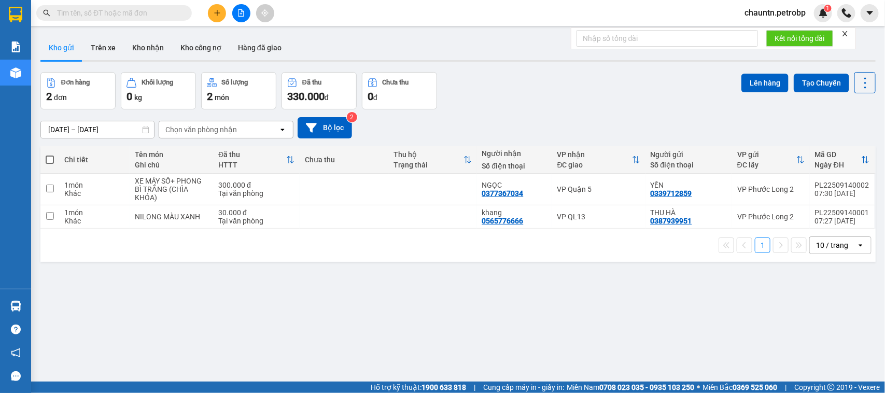
click at [96, 11] on input "text" at bounding box center [118, 12] width 122 height 11
drag, startPoint x: 96, startPoint y: 11, endPoint x: 65, endPoint y: 7, distance: 30.9
click at [65, 7] on input "text" at bounding box center [118, 12] width 122 height 11
paste input "TDM2509130003"
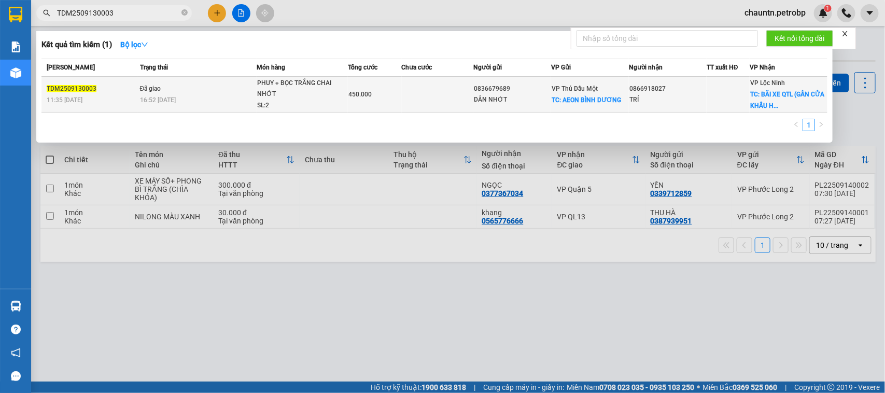
type input "TDM2509130003"
click at [398, 92] on div "450.000" at bounding box center [374, 94] width 53 height 11
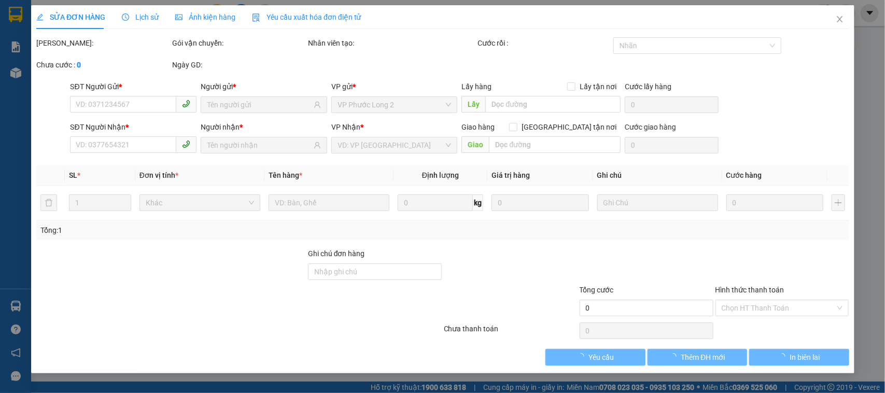
type input "0836679689"
type input "DÂN NHỚT"
checkbox input "true"
type input "AEON BÌNH DƯƠNG"
type input "20.000"
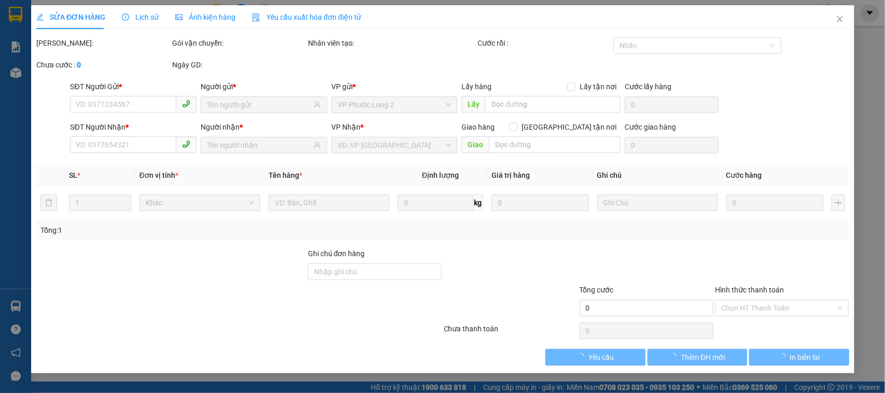
type input "0866918027"
type input "TRÍ"
checkbox input "true"
type input "BÃI XE QTL (GẦN CỬA KHẨU [GEOGRAPHIC_DATA])"
type input "200.000"
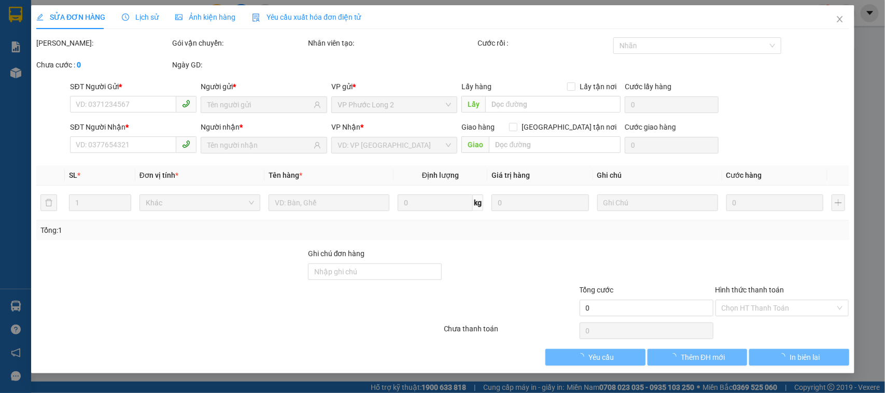
type input "450.000"
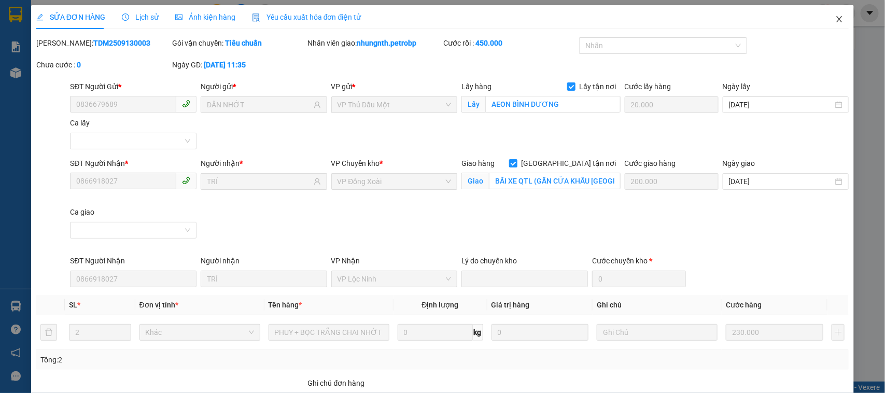
click at [835, 16] on icon "close" at bounding box center [839, 19] width 8 height 8
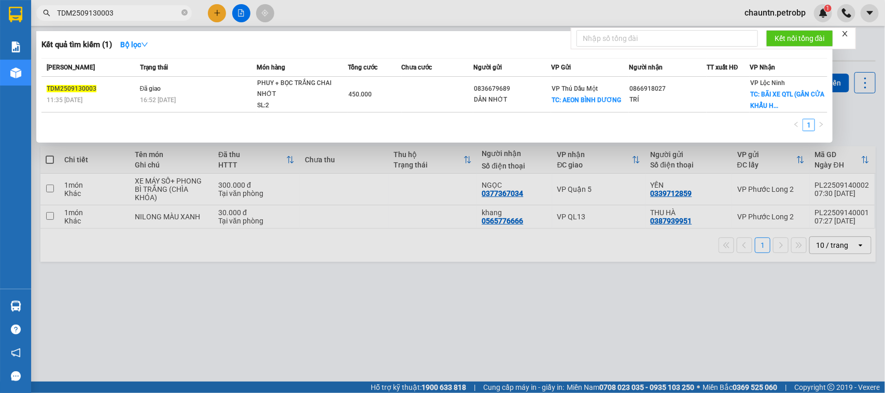
click at [149, 15] on input "TDM2509130003" at bounding box center [118, 12] width 122 height 11
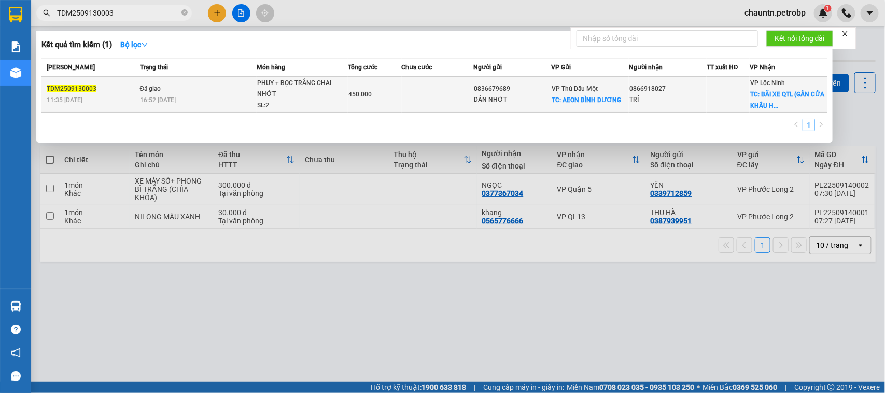
click at [202, 99] on div "16:52 [DATE]" at bounding box center [198, 99] width 117 height 11
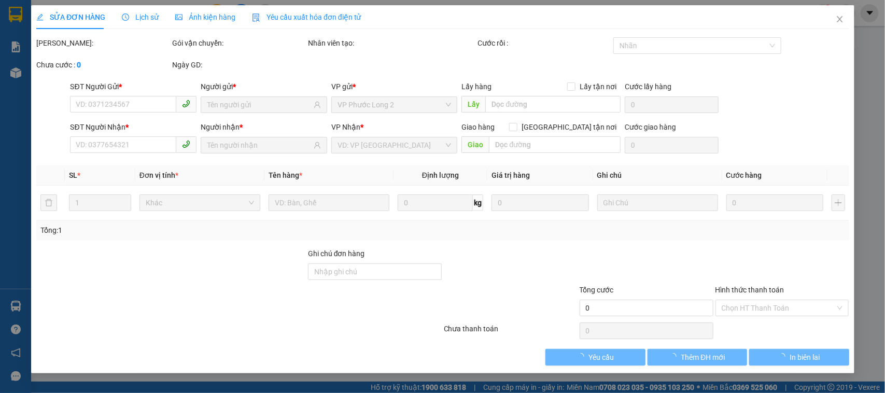
type input "0836679689"
type input "DÂN NHỚT"
checkbox input "true"
type input "AEON BÌNH DƯƠNG"
type input "20.000"
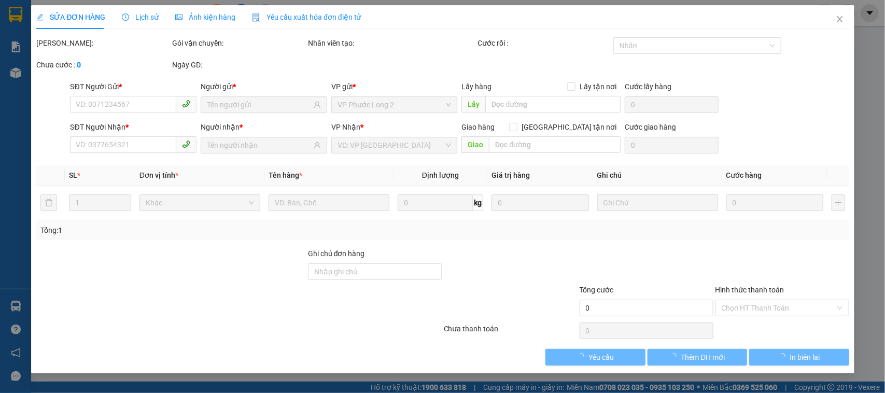
type input "0866918027"
type input "TRÍ"
checkbox input "true"
type input "BÃI XE QTL (GẦN CỬA KHẨU HOA LƯU)"
type input "200.000"
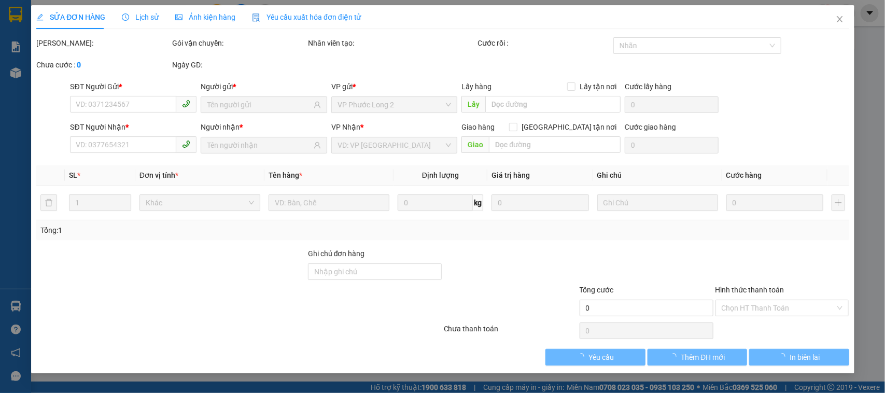
type input "450.000"
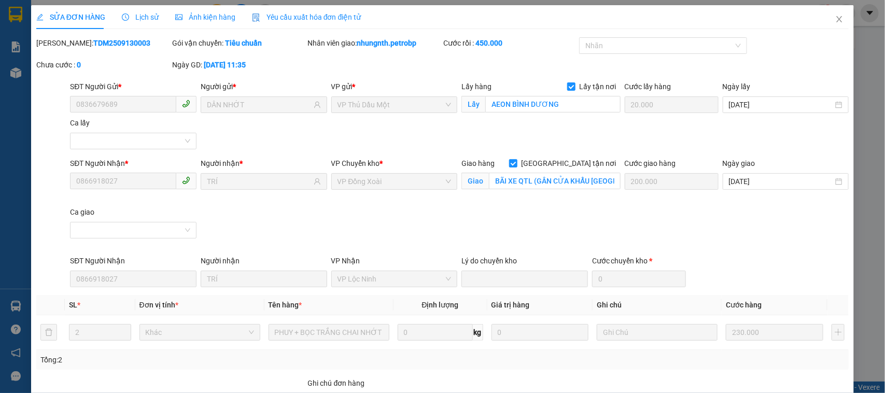
scroll to position [123, 0]
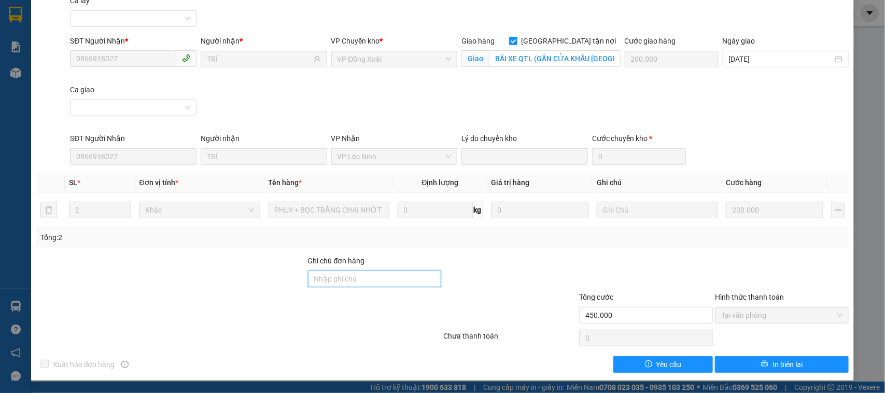
click at [363, 282] on input "Ghi chú đơn hàng" at bounding box center [375, 279] width 134 height 17
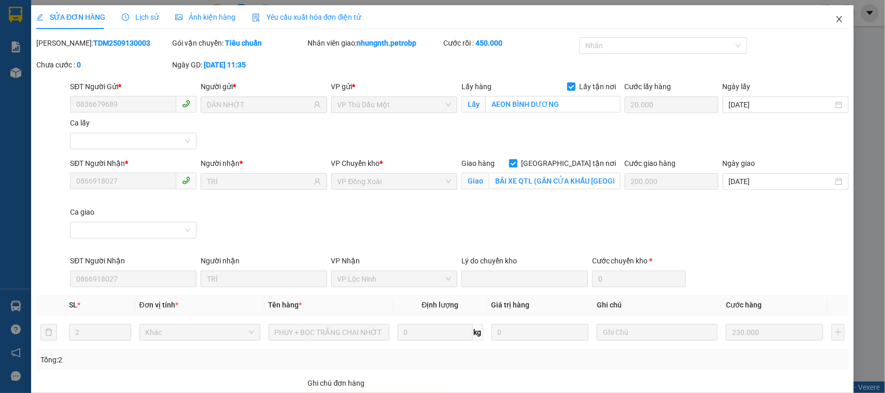
click at [832, 14] on span "Close" at bounding box center [839, 19] width 29 height 29
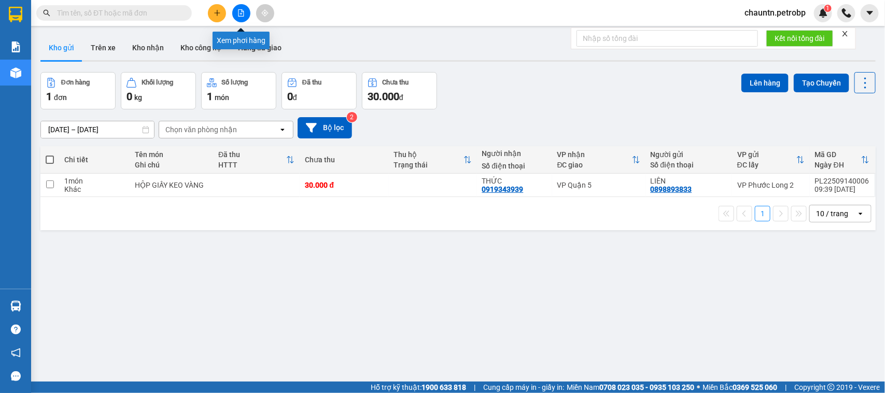
click at [243, 14] on icon "file-add" at bounding box center [240, 12] width 7 height 7
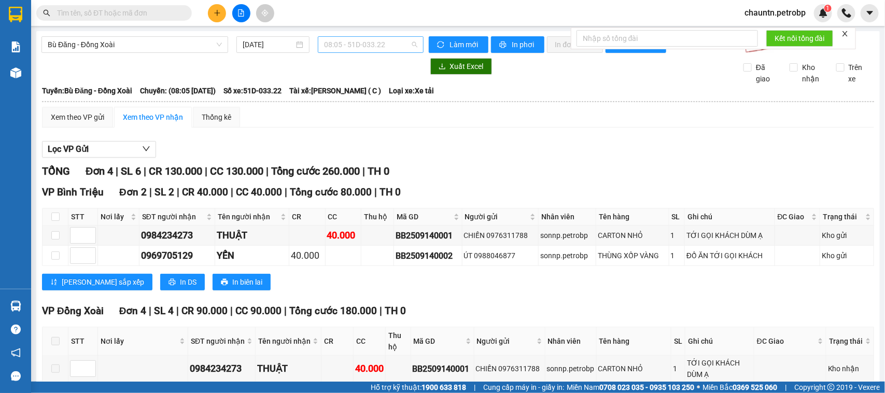
click at [347, 42] on span "08:05 - 51D-033.22" at bounding box center [370, 45] width 93 height 16
drag, startPoint x: 181, startPoint y: 47, endPoint x: 224, endPoint y: 43, distance: 42.7
click at [186, 45] on span "Bù Đăng - Đồng Xoài" at bounding box center [135, 45] width 174 height 16
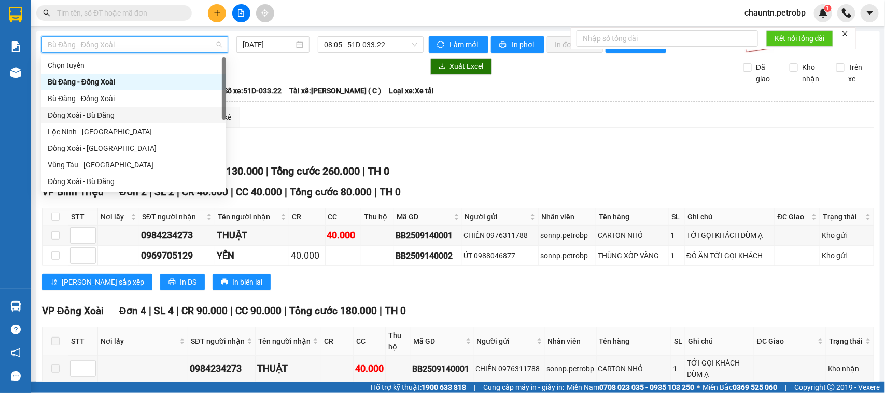
click at [105, 116] on div "Đồng Xoài - Bù Đăng" at bounding box center [134, 114] width 172 height 11
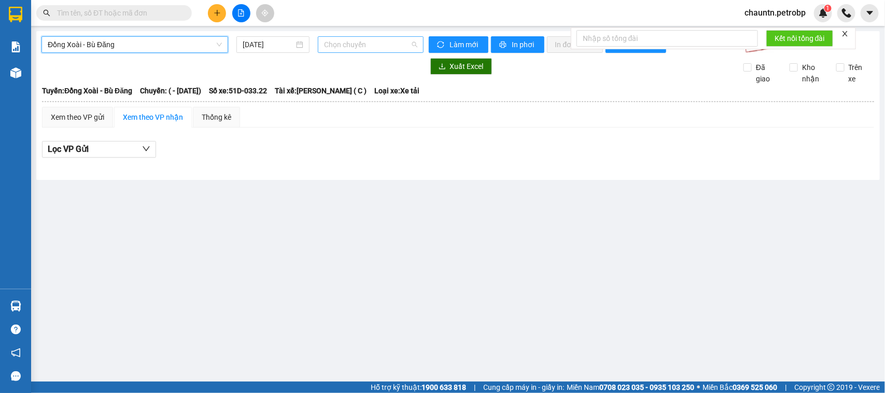
click at [354, 47] on span "Chọn chuyến" at bounding box center [370, 45] width 93 height 16
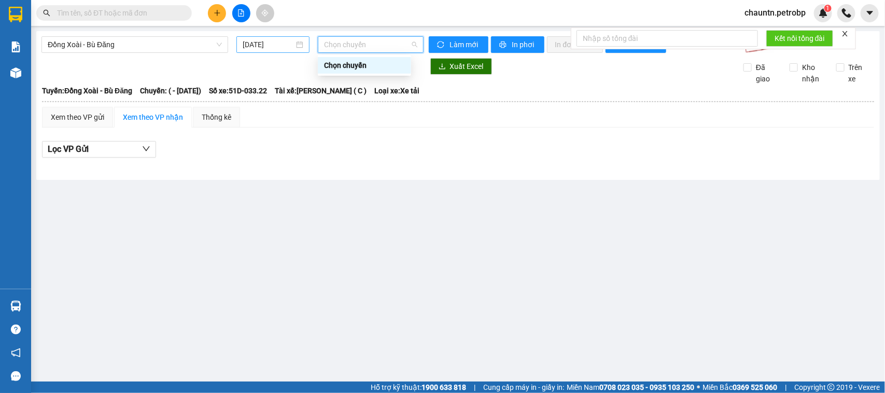
click at [279, 45] on input "[DATE]" at bounding box center [268, 44] width 51 height 11
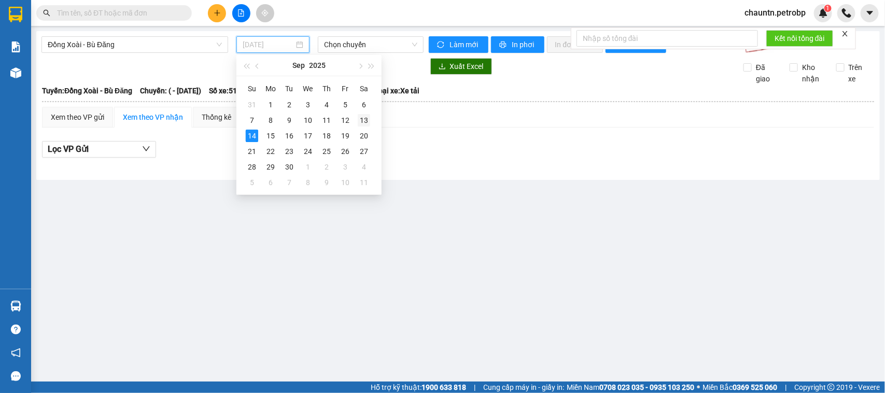
click at [362, 120] on div "13" at bounding box center [364, 120] width 12 height 12
type input "[DATE]"
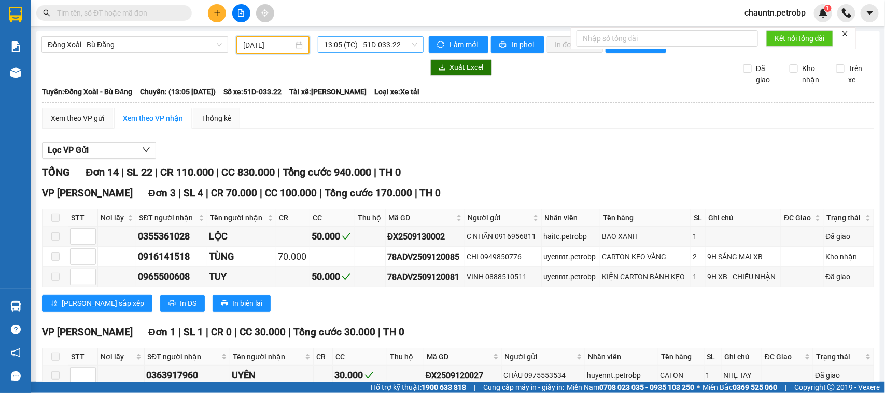
click at [373, 47] on span "13:05 (TC) - 51D-033.22" at bounding box center [370, 45] width 93 height 16
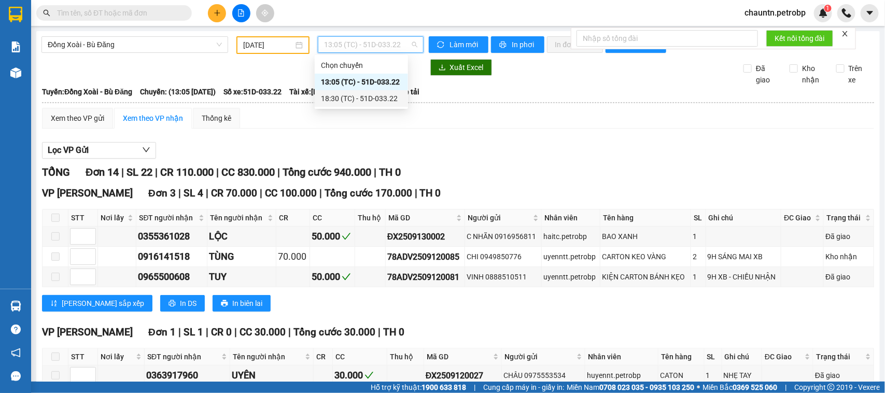
click at [356, 97] on div "18:30 (TC) - 51D-033.22" at bounding box center [361, 98] width 81 height 11
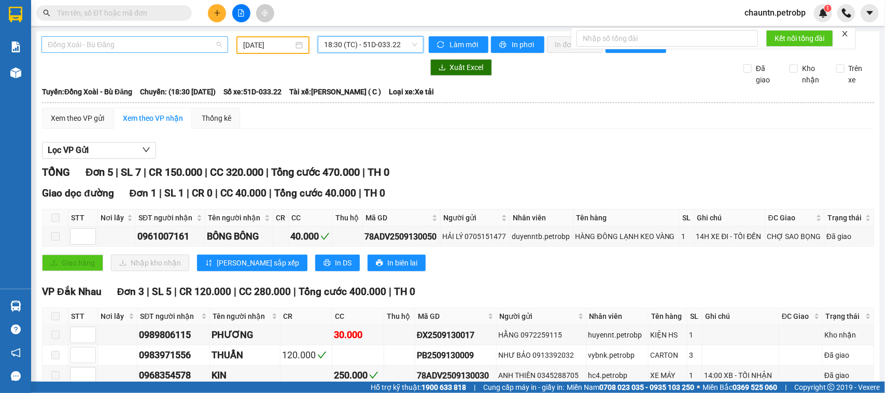
click at [156, 43] on span "Đồng Xoài - Bù Đăng" at bounding box center [135, 45] width 174 height 16
